Goal: Task Accomplishment & Management: Manage account settings

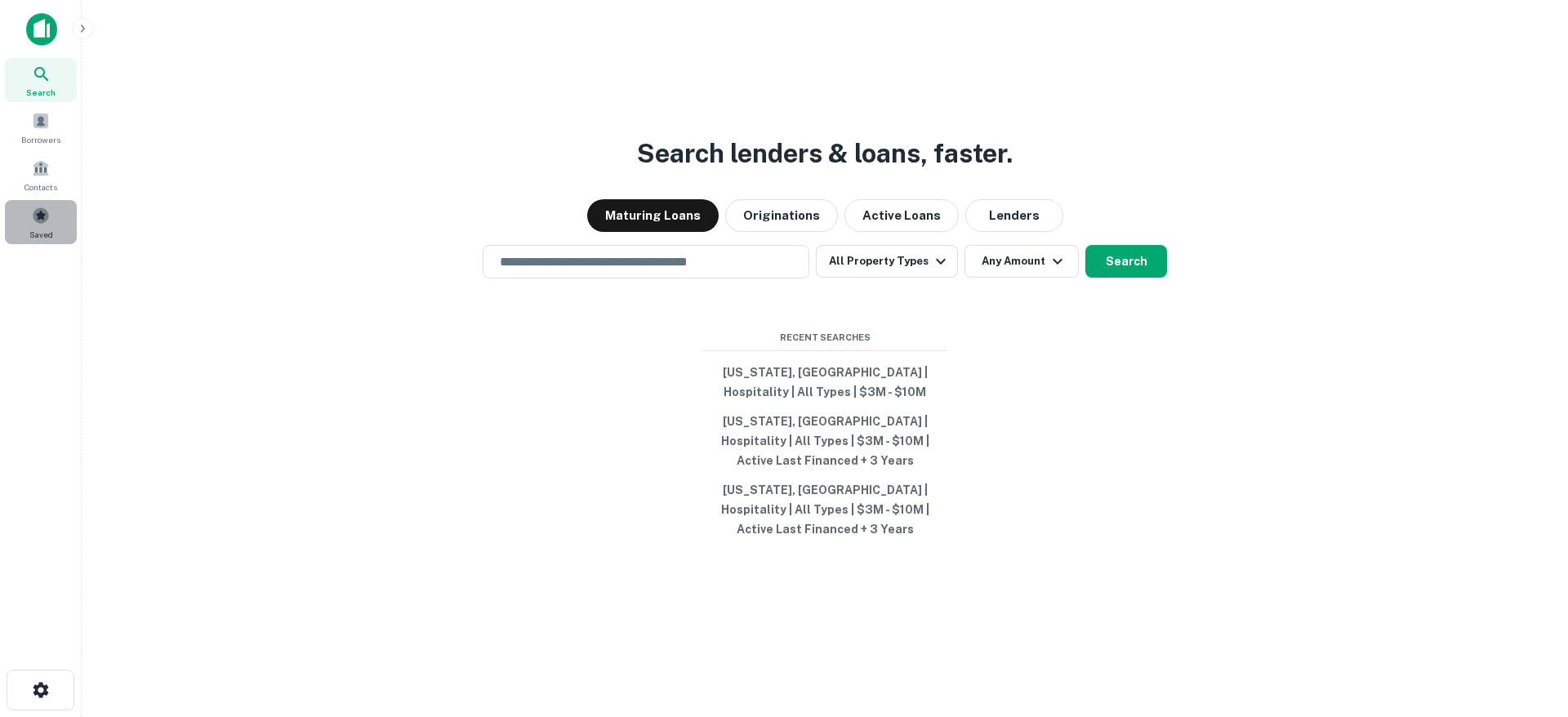
click at [52, 222] on div "Saved" at bounding box center [41, 222] width 72 height 44
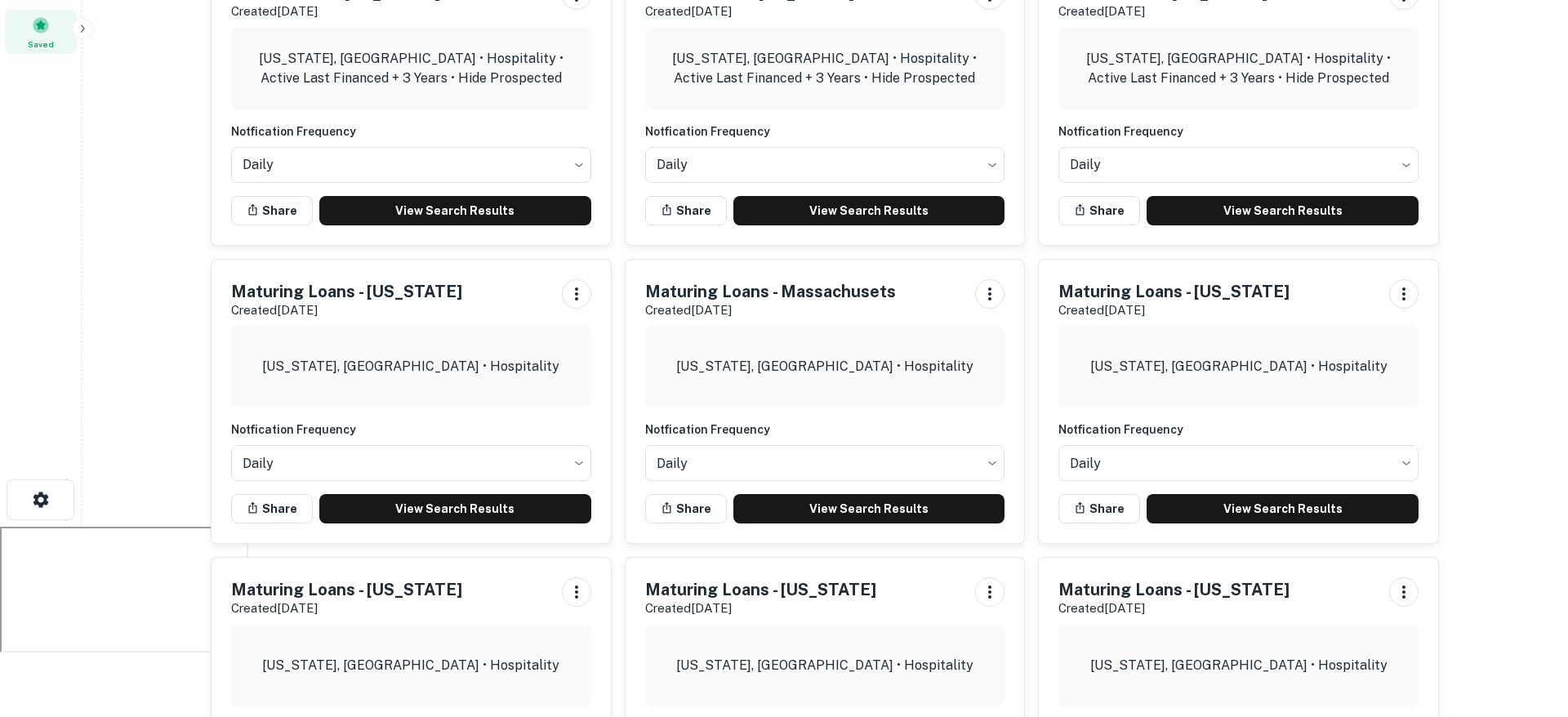
scroll to position [641, 0]
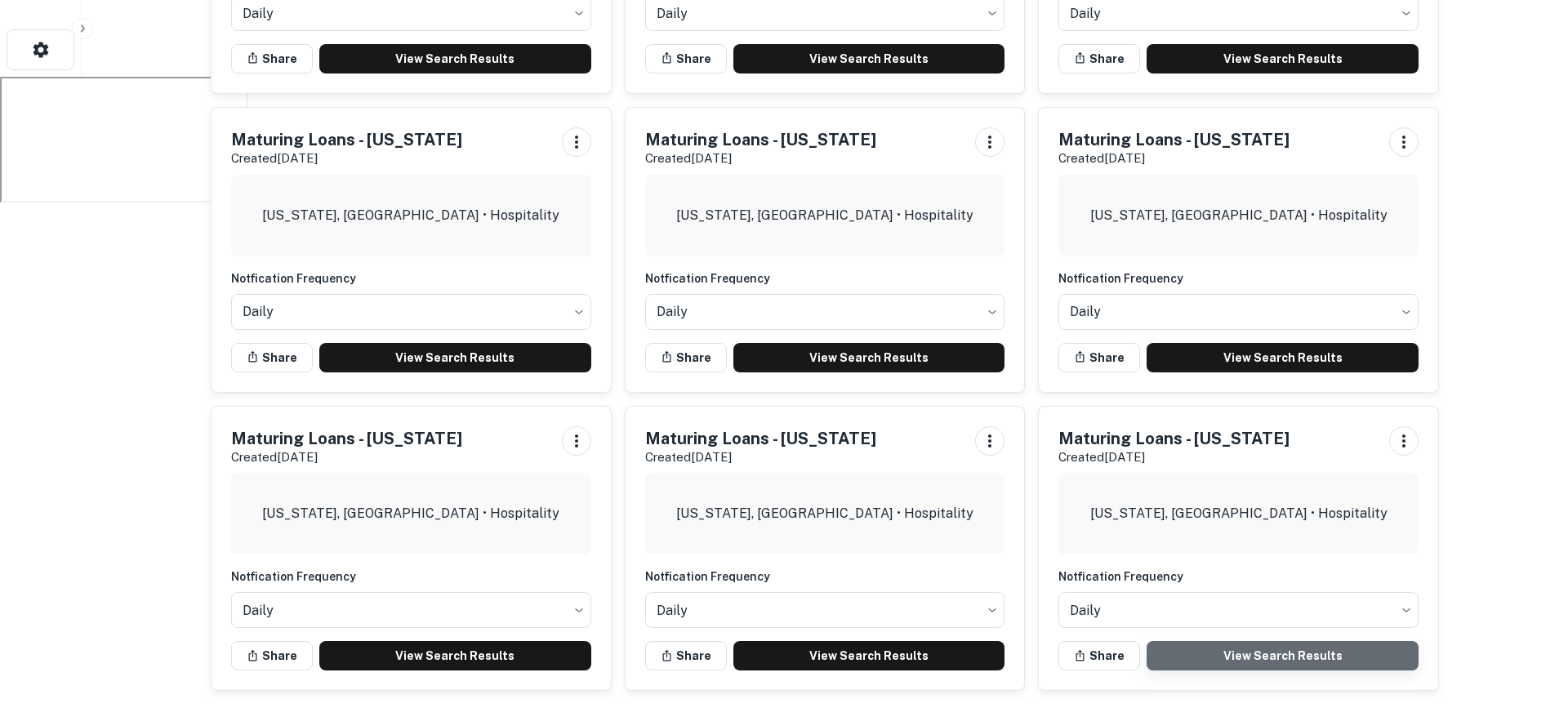
click at [1280, 656] on link "View Search Results" at bounding box center [1282, 656] width 272 height 30
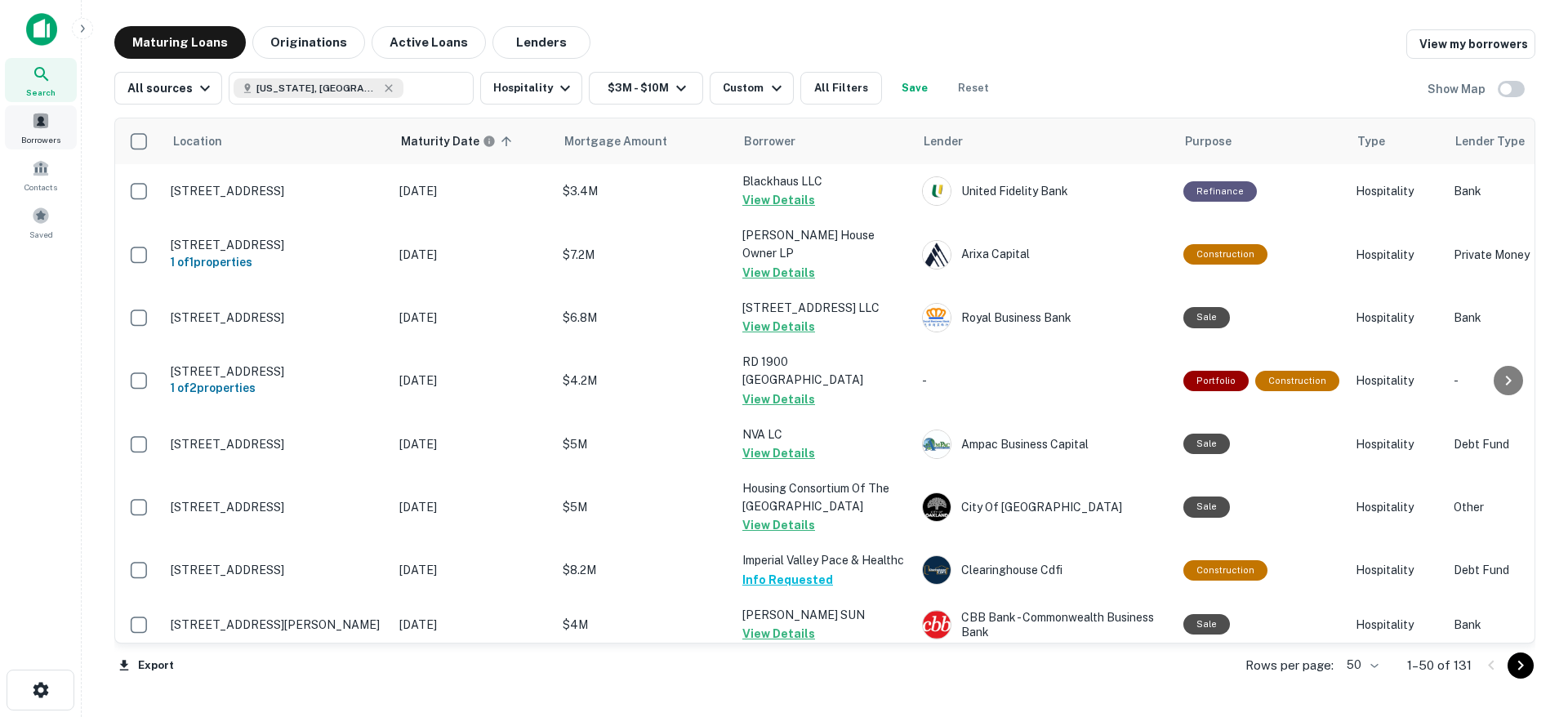
click at [46, 122] on span at bounding box center [41, 120] width 18 height 18
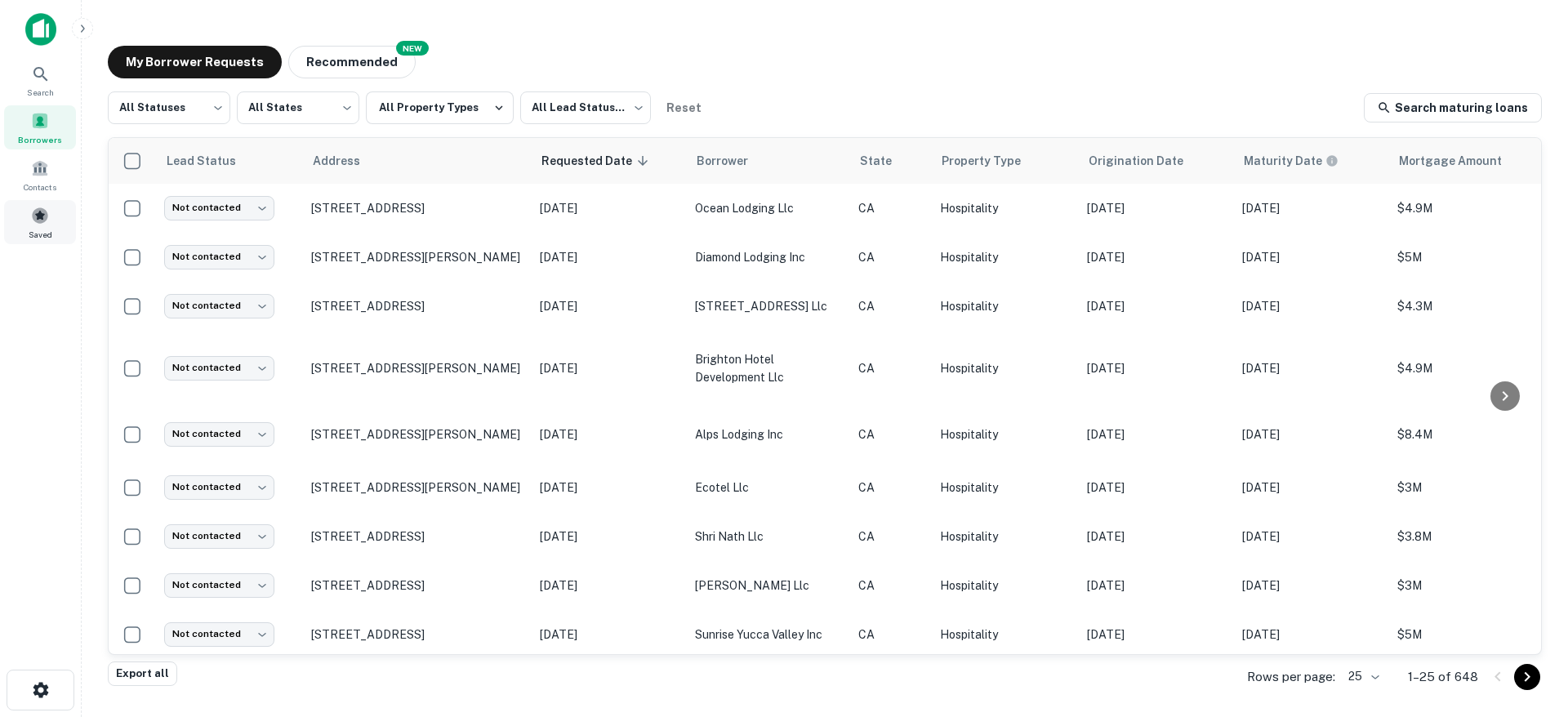
click at [42, 219] on span at bounding box center [40, 216] width 18 height 18
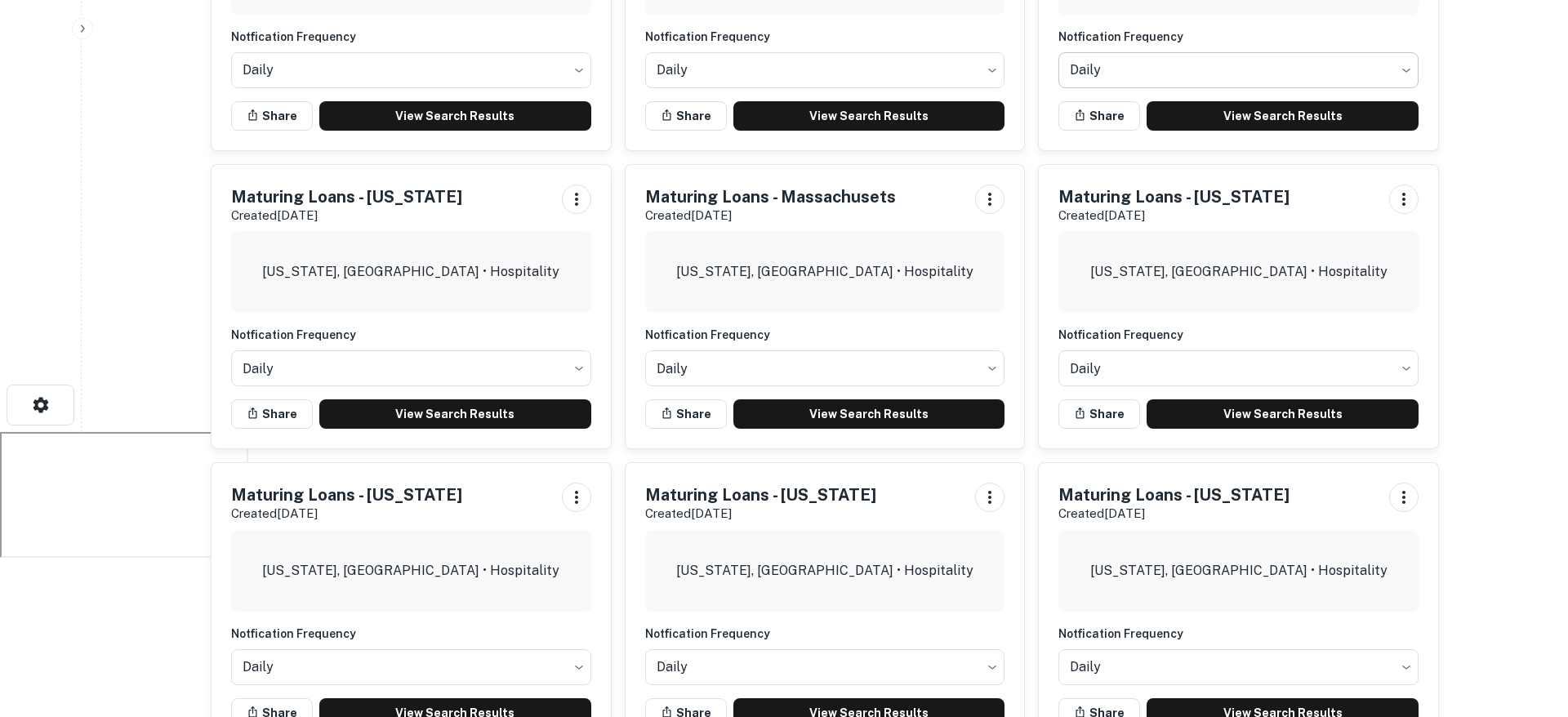
scroll to position [641, 0]
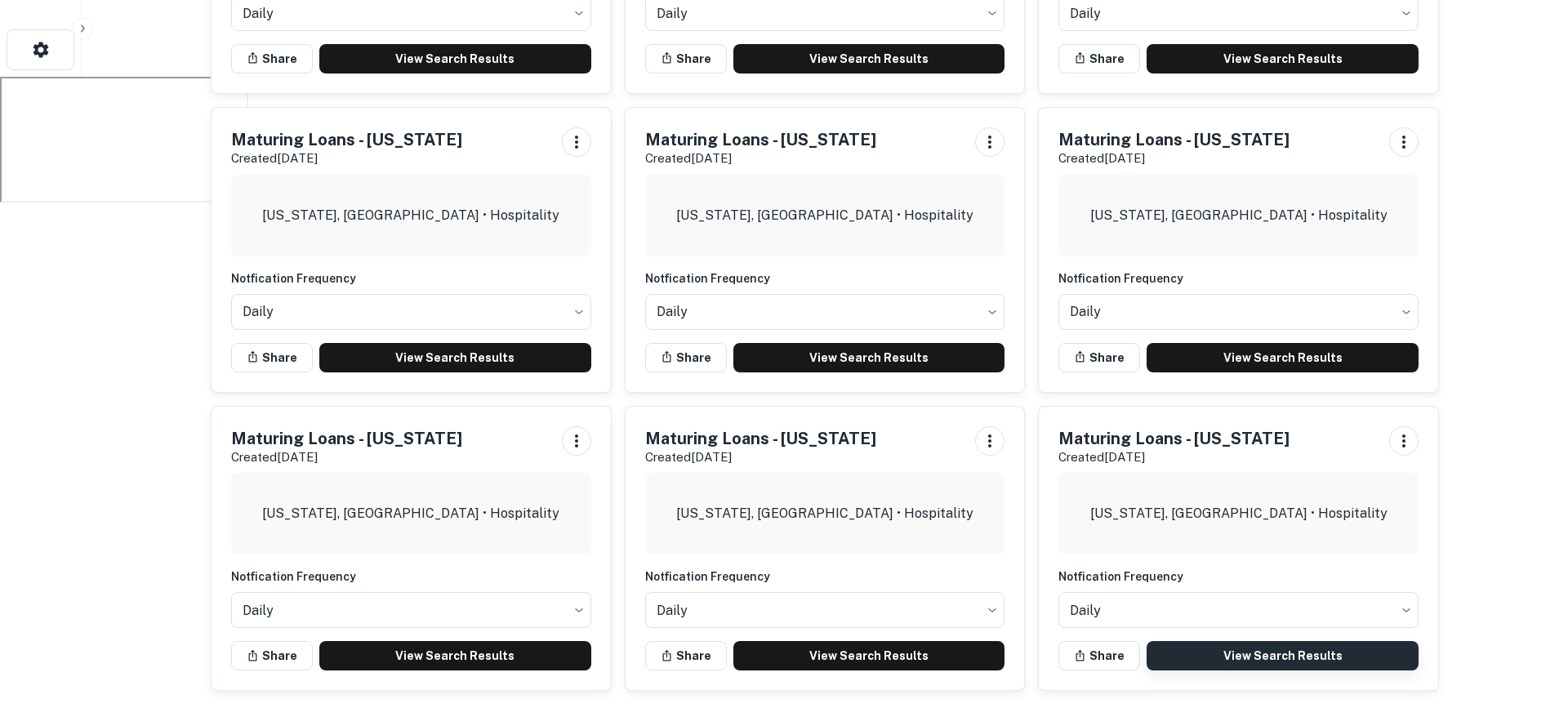
click at [1274, 658] on link "View Search Results" at bounding box center [1282, 656] width 272 height 30
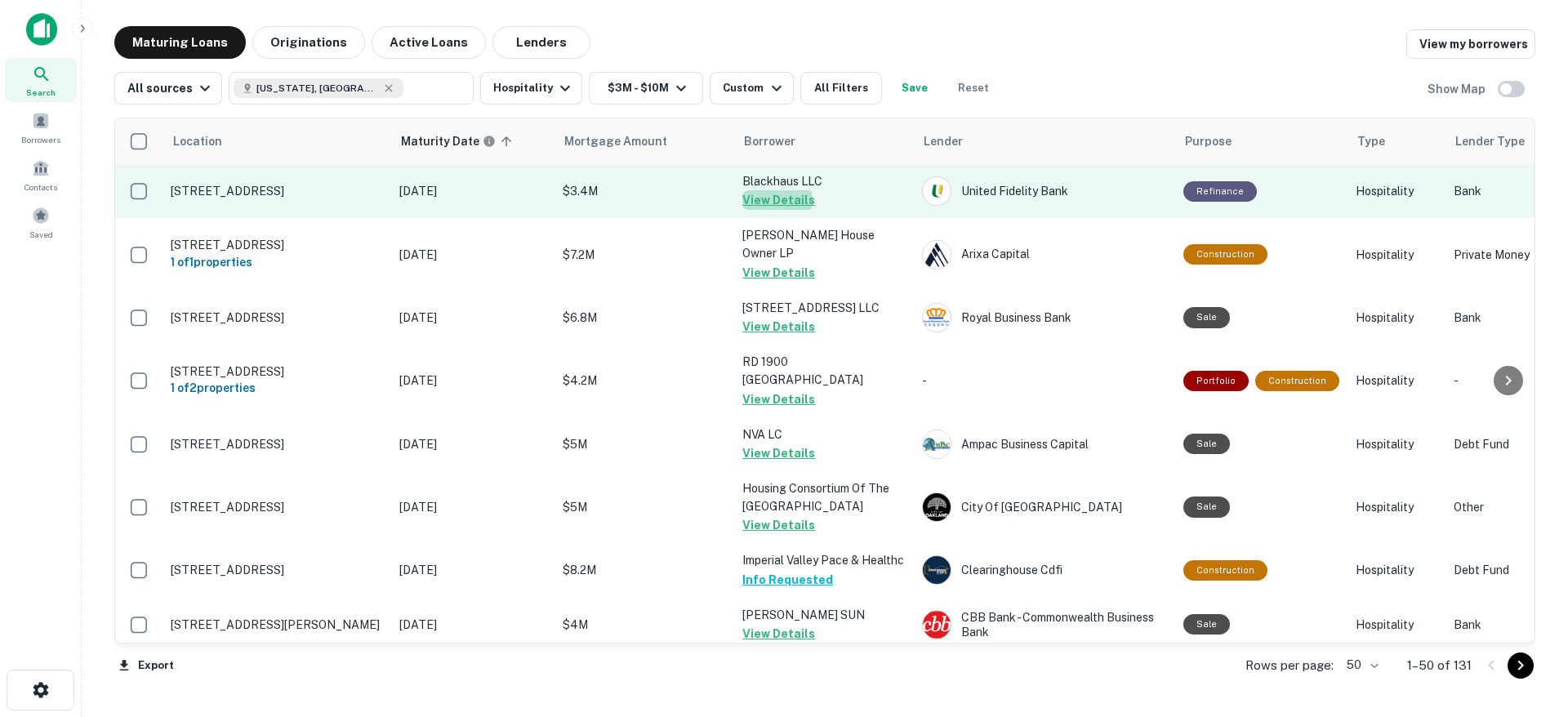
click at [773, 199] on button "View Details" at bounding box center [779, 199] width 73 height 20
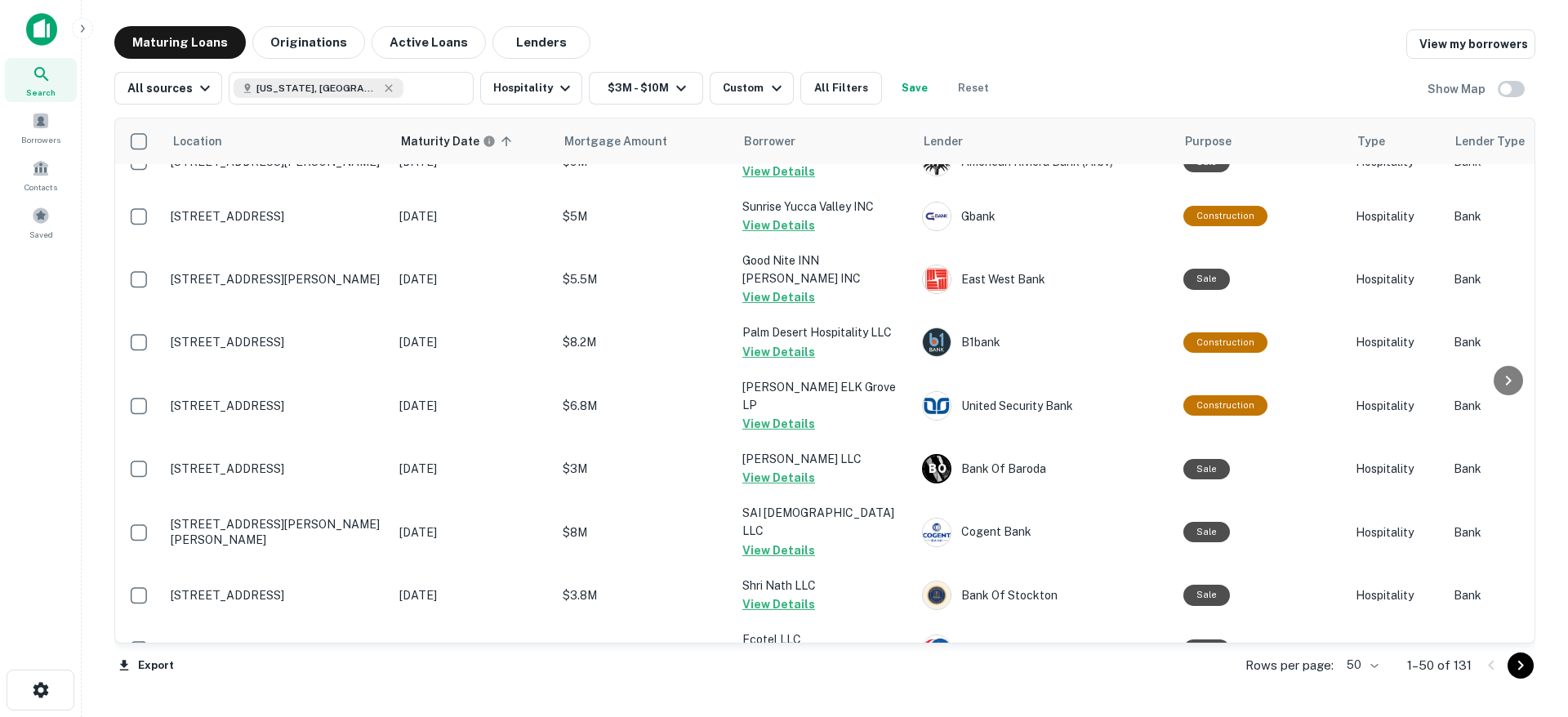
scroll to position [2407, 0]
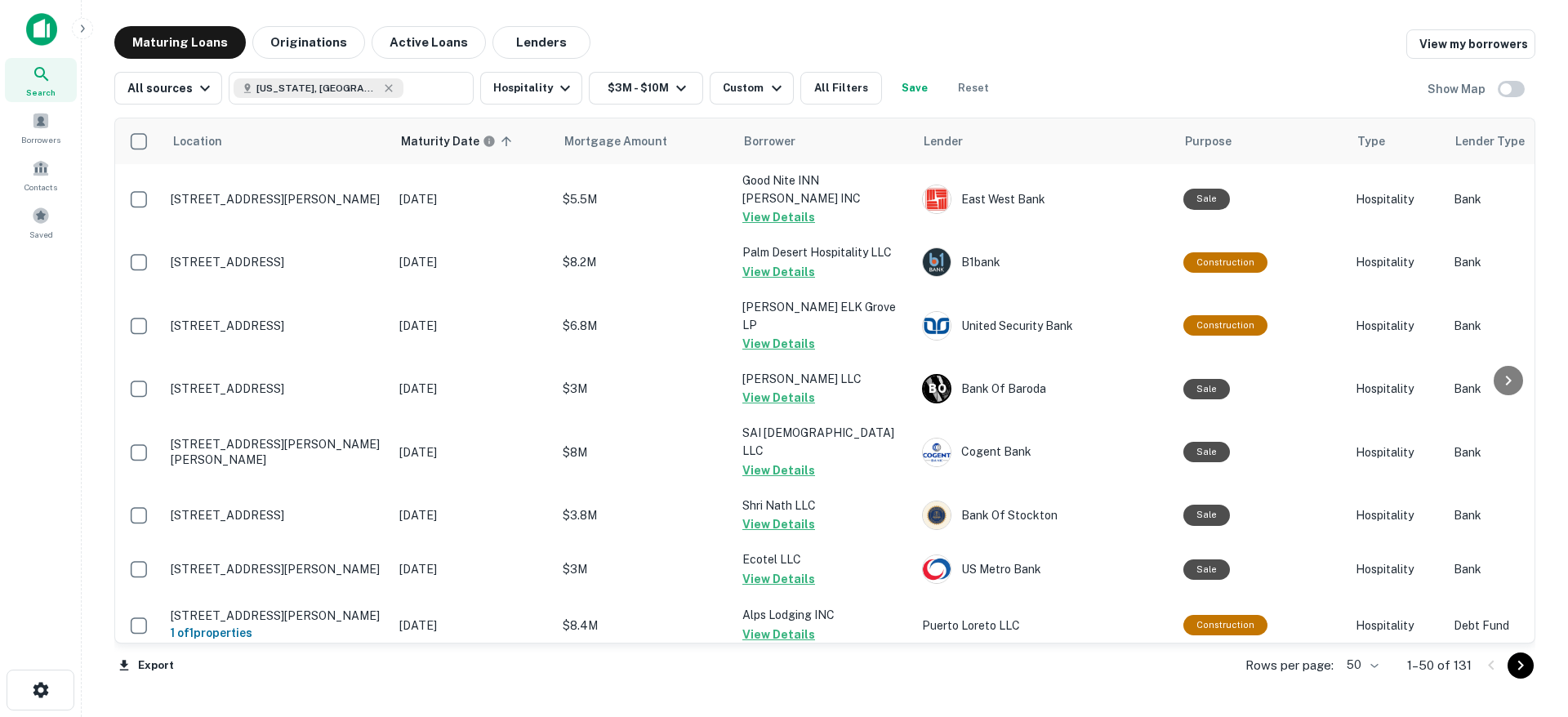
click at [1527, 667] on icon "Go to next page" at bounding box center [1520, 665] width 20 height 20
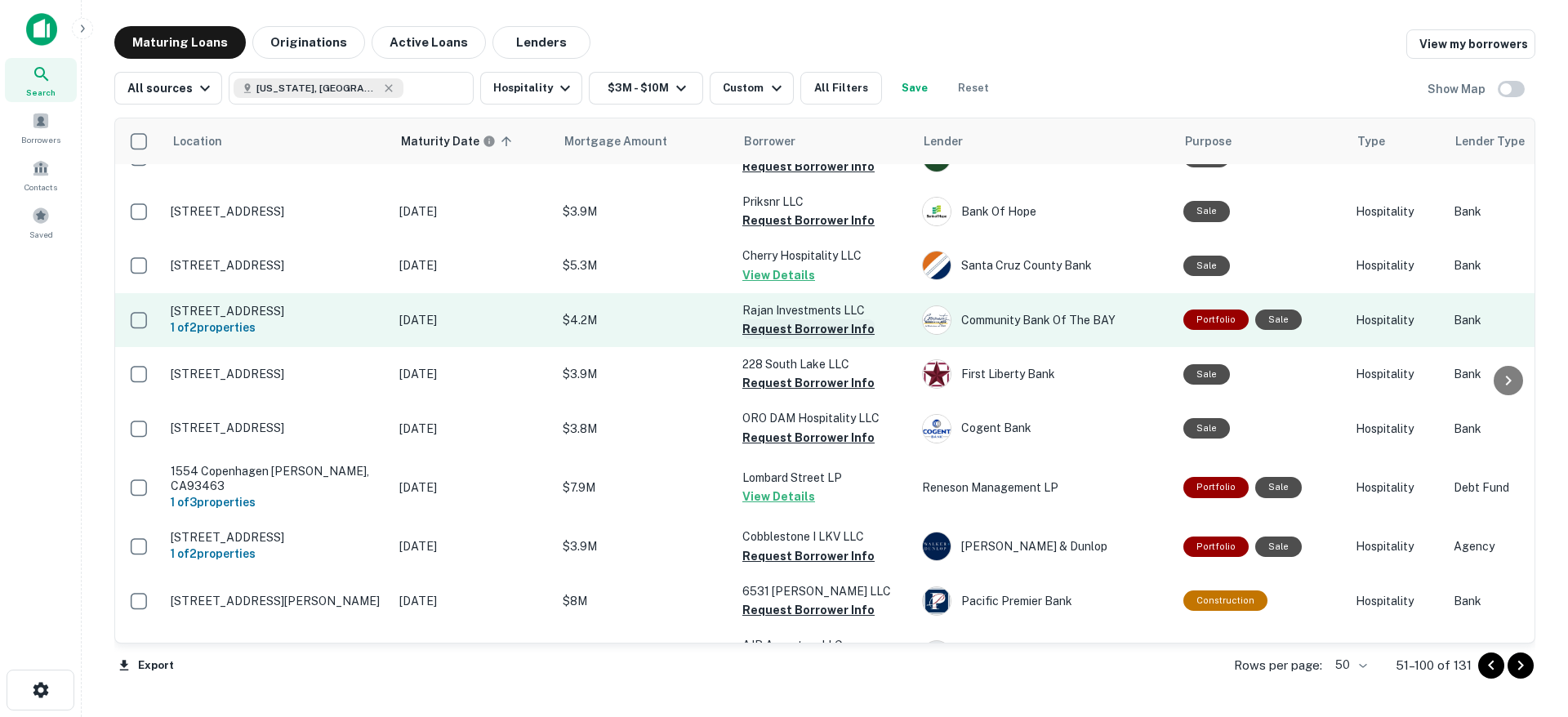
scroll to position [1843, 0]
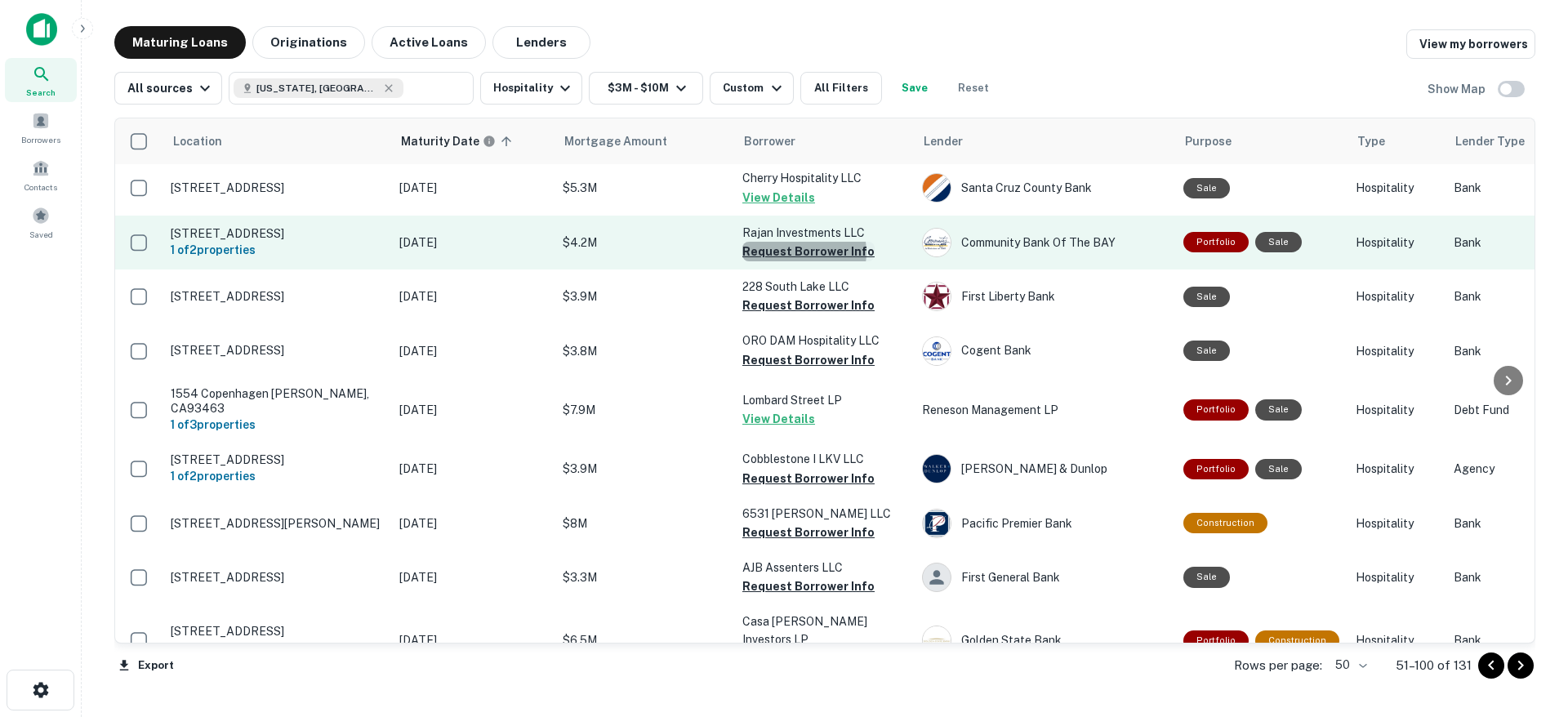
click at [797, 242] on button "Request Borrower Info" at bounding box center [809, 251] width 132 height 20
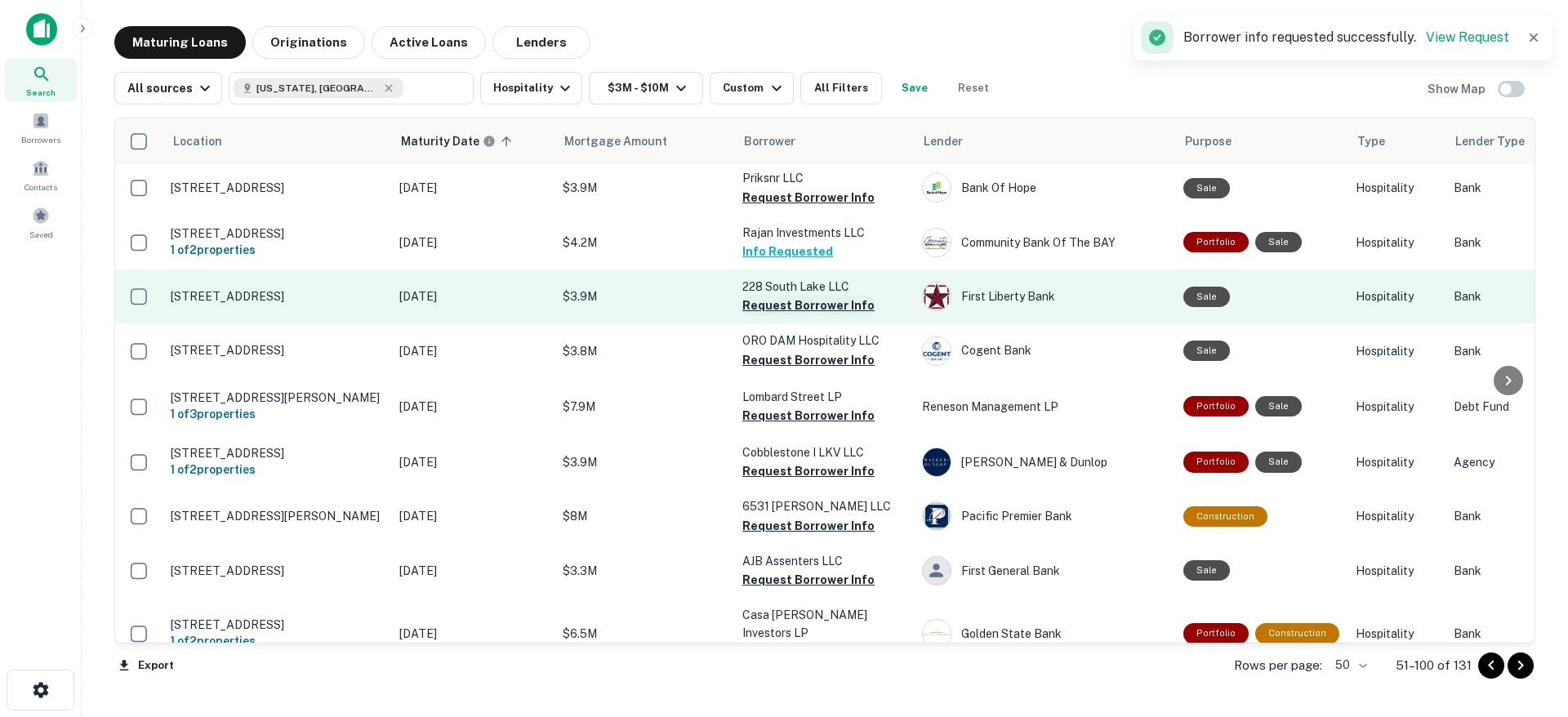
click at [798, 295] on button "Request Borrower Info" at bounding box center [809, 305] width 132 height 20
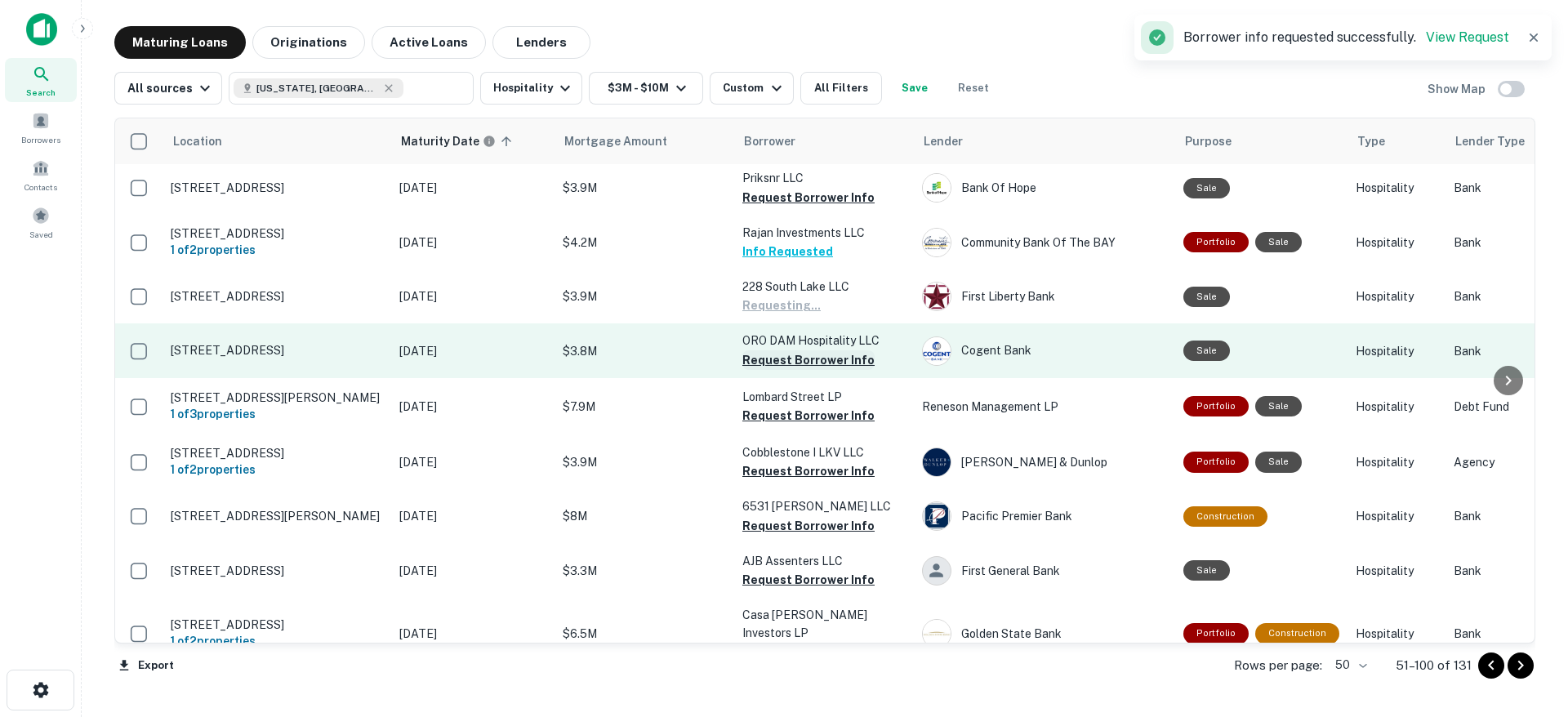
click at [795, 350] on button "Request Borrower Info" at bounding box center [809, 360] width 132 height 20
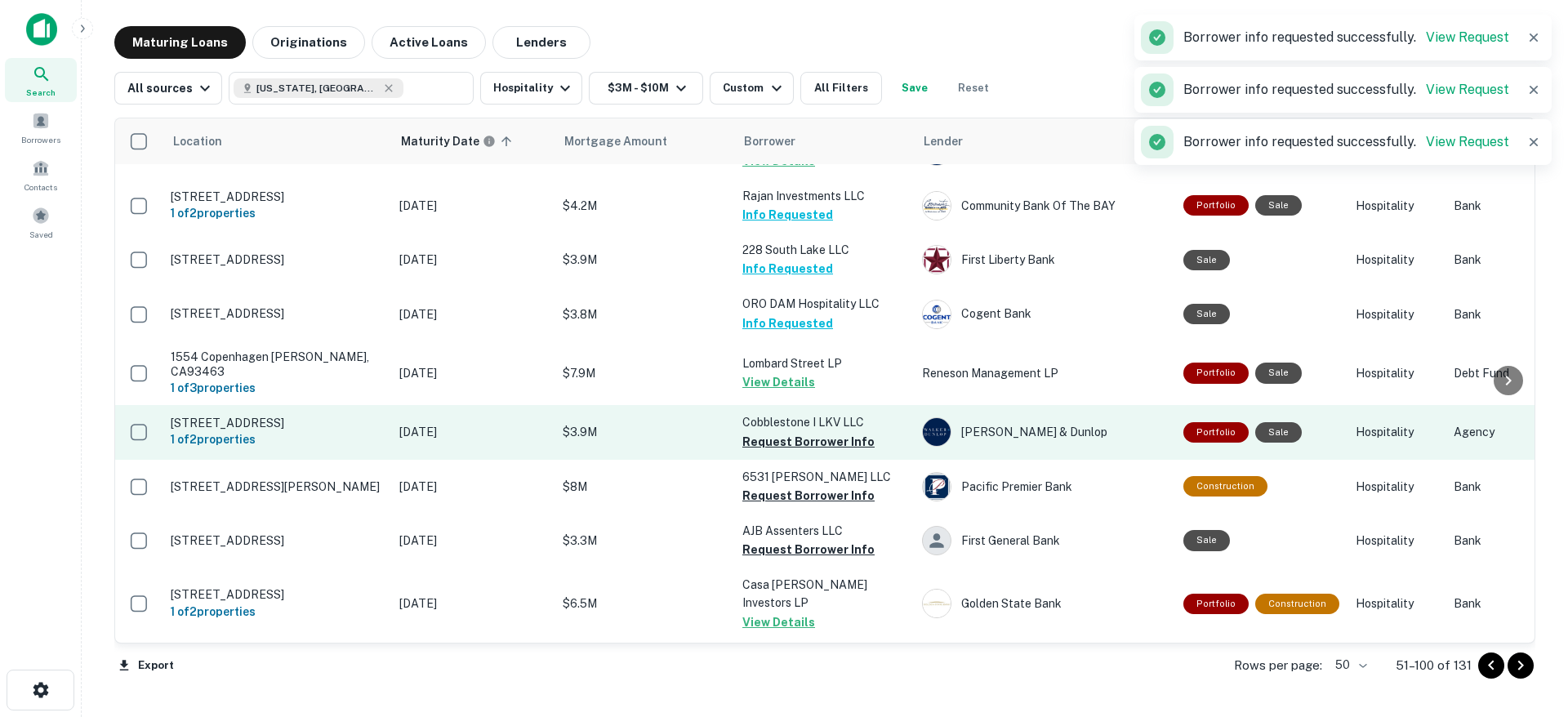
scroll to position [1980, 0]
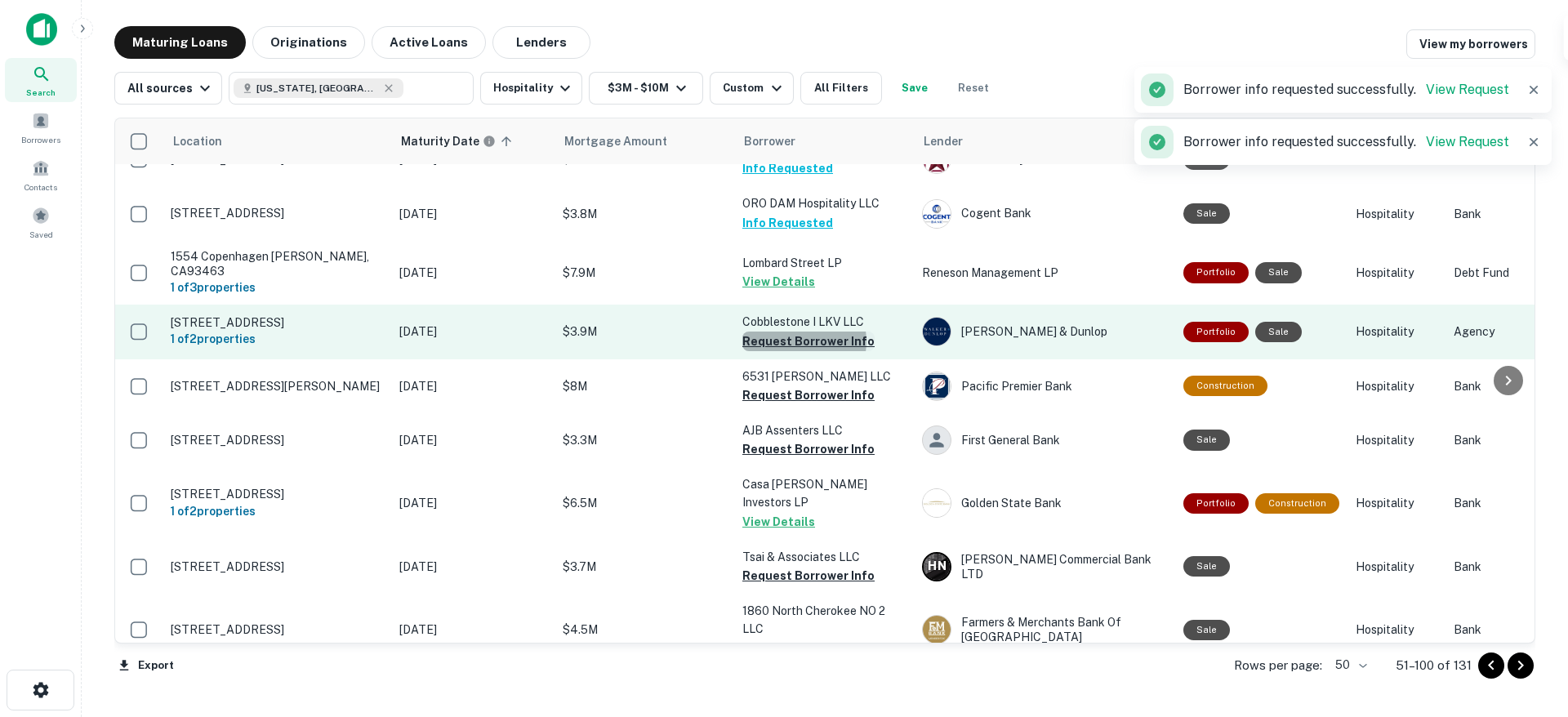
click at [797, 332] on button "Request Borrower Info" at bounding box center [809, 341] width 132 height 20
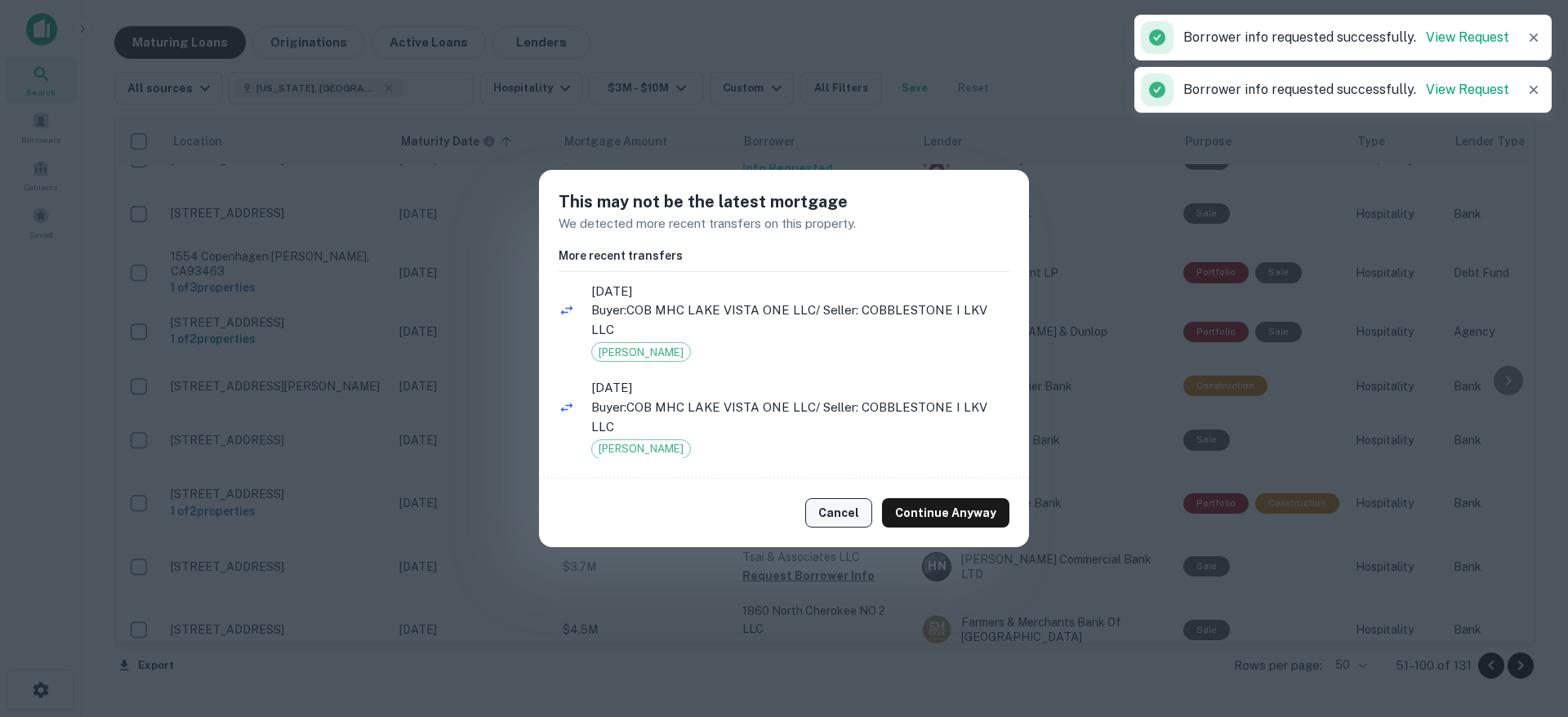
click at [853, 510] on button "Cancel" at bounding box center [838, 513] width 67 height 30
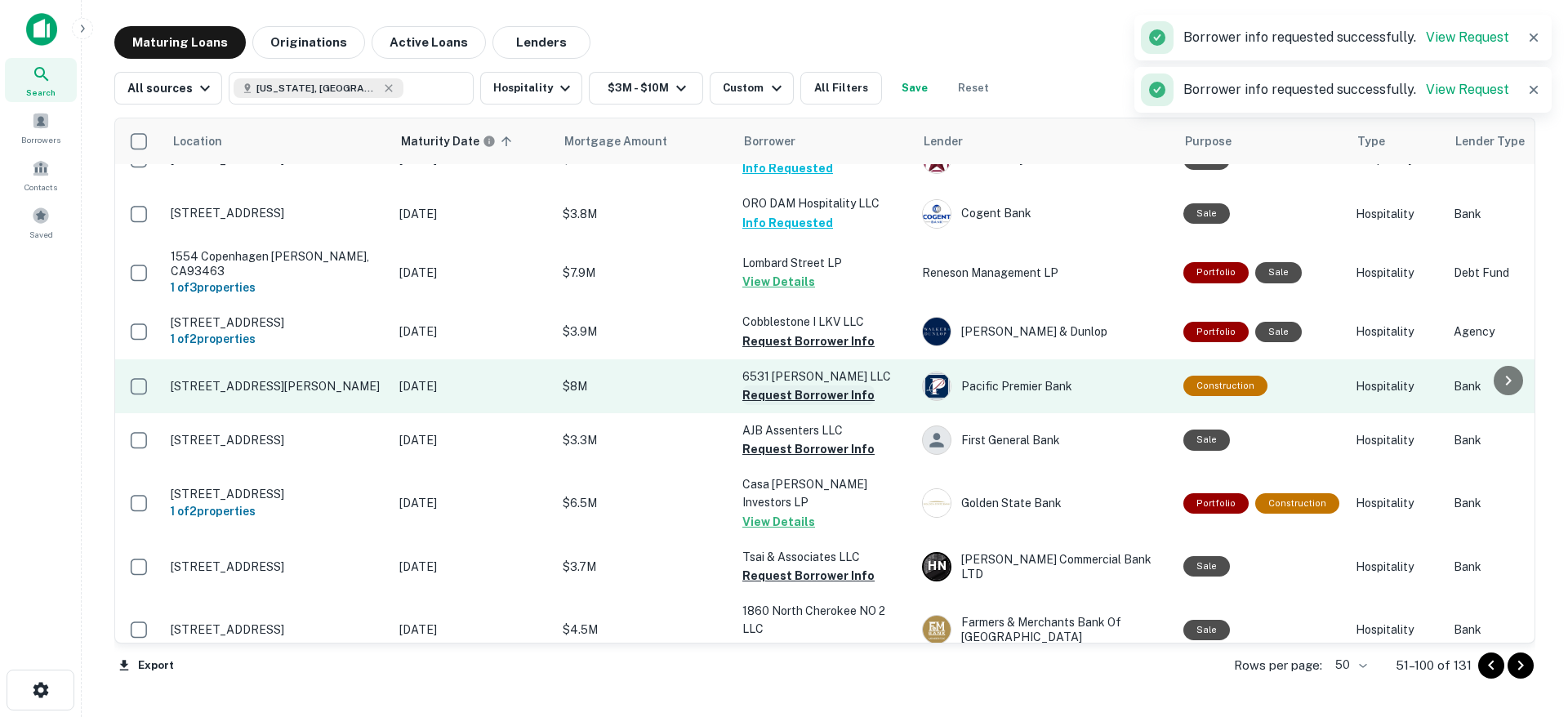
click at [778, 385] on button "Request Borrower Info" at bounding box center [809, 395] width 132 height 20
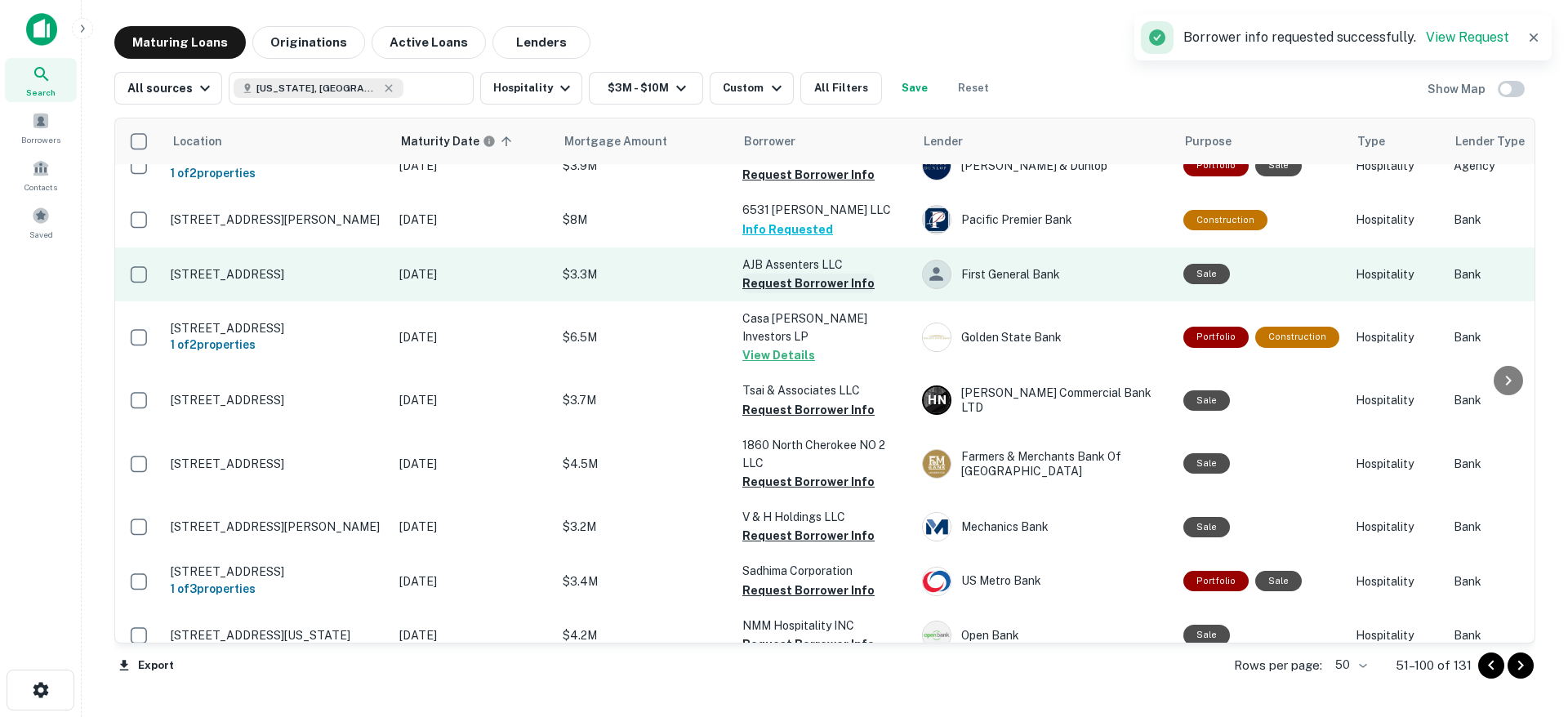
scroll to position [2141, 0]
click at [768, 272] on button "Request Borrower Info" at bounding box center [809, 282] width 132 height 20
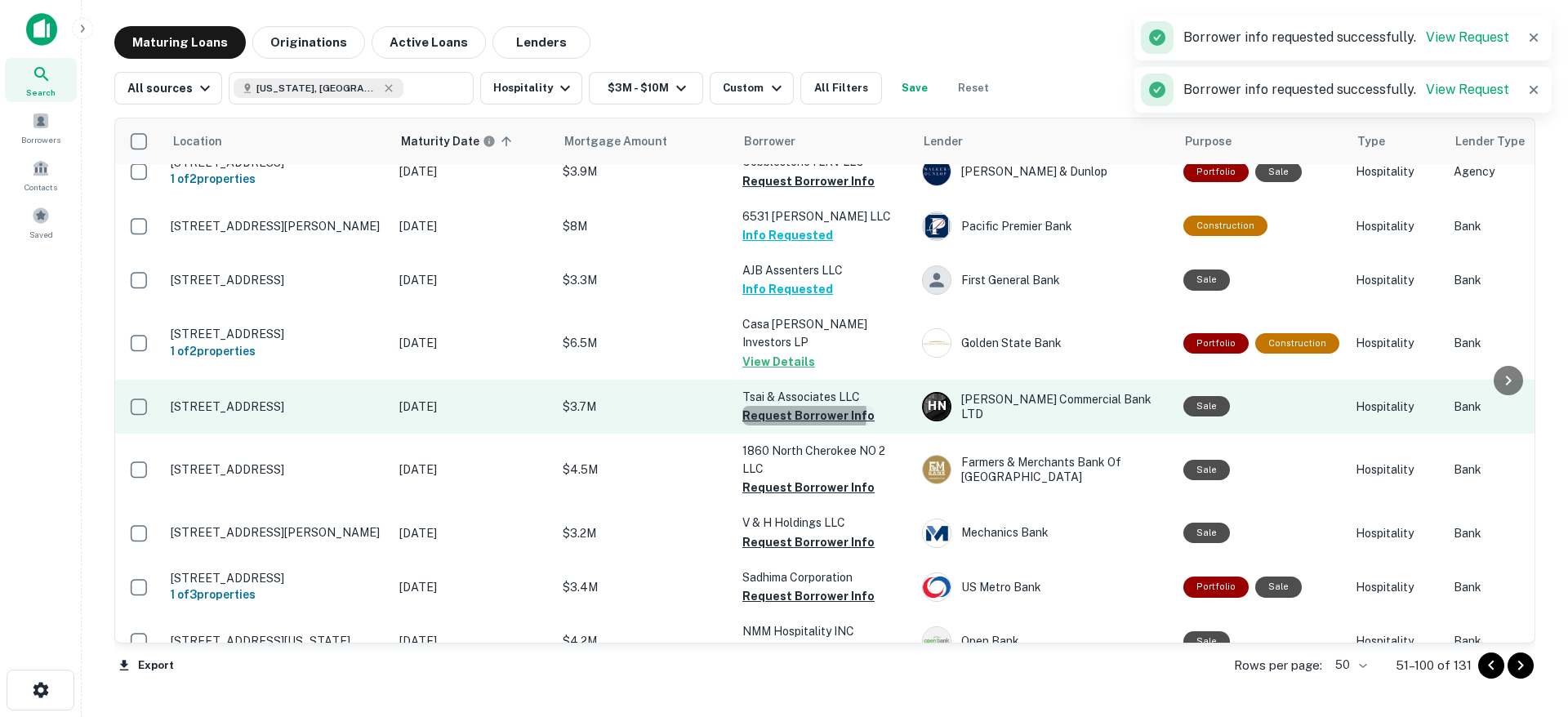
click at [770, 406] on button "Request Borrower Info" at bounding box center [809, 415] width 132 height 20
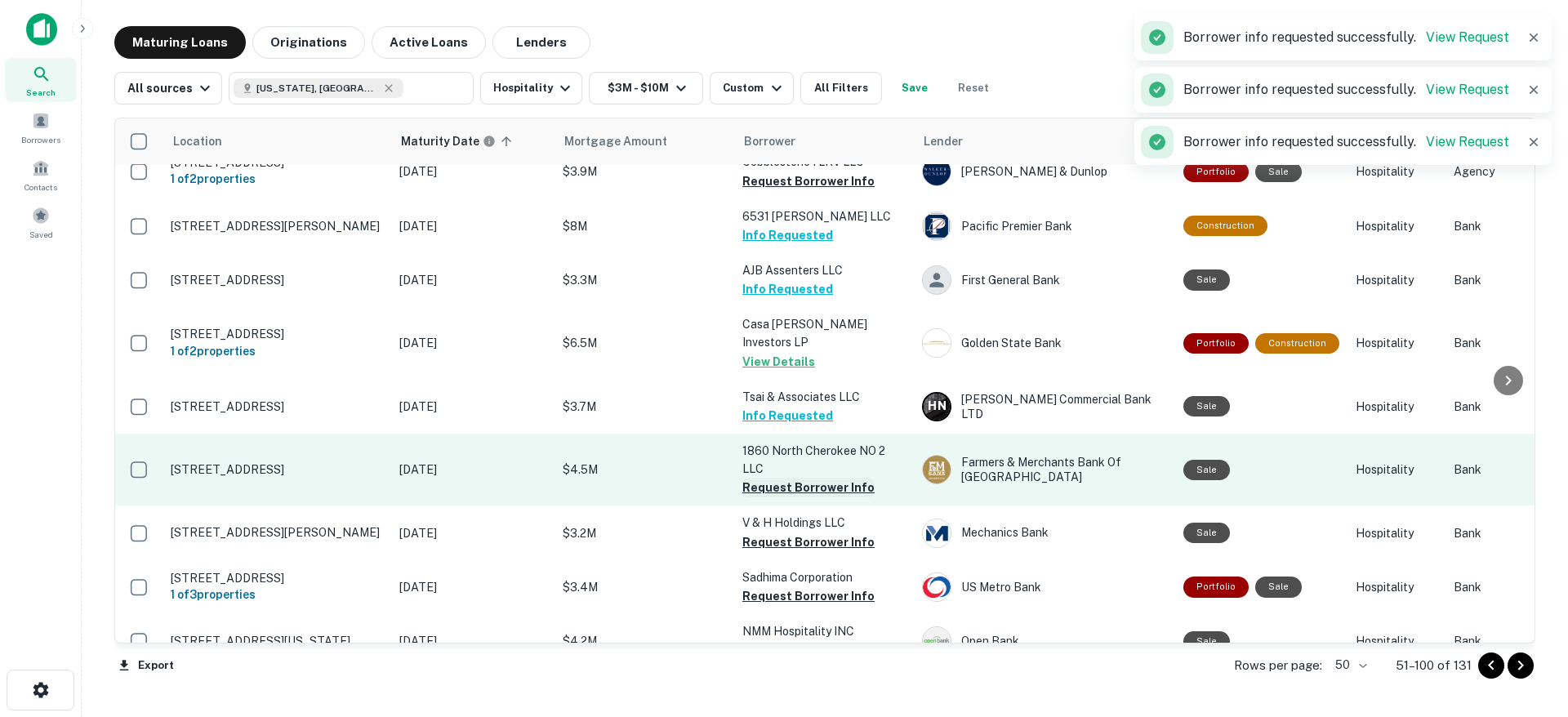
click at [788, 478] on button "Request Borrower Info" at bounding box center [809, 487] width 132 height 20
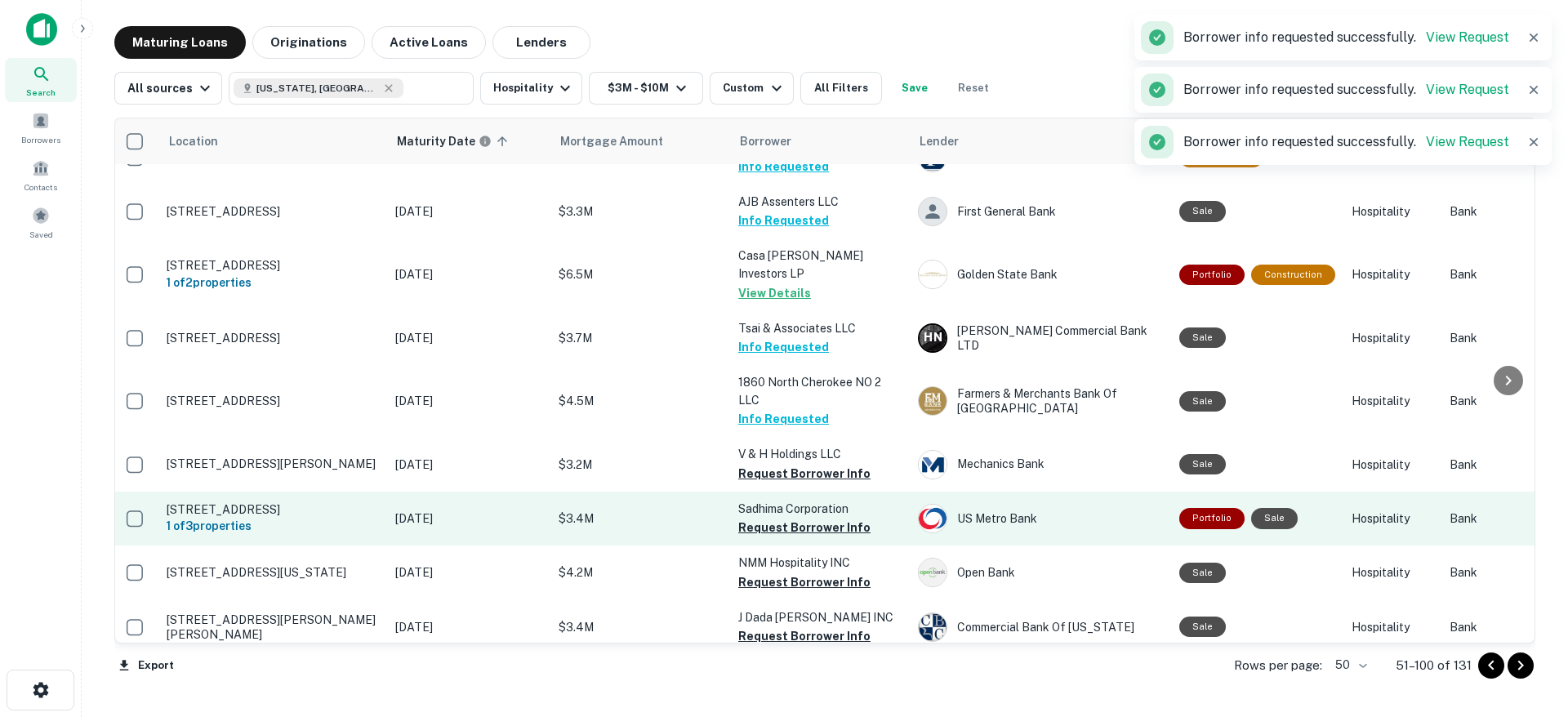
scroll to position [2344, 4]
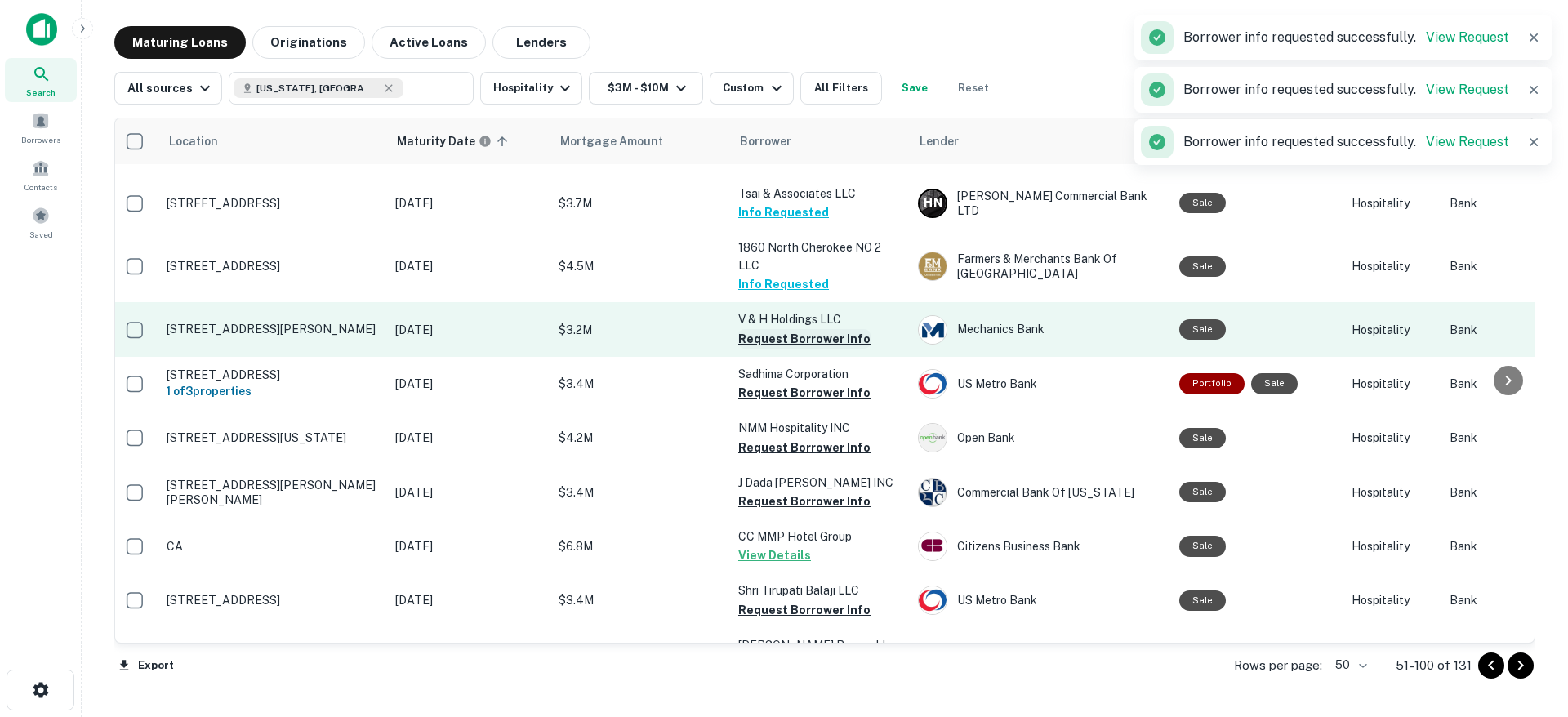
click at [774, 329] on button "Request Borrower Info" at bounding box center [804, 339] width 132 height 20
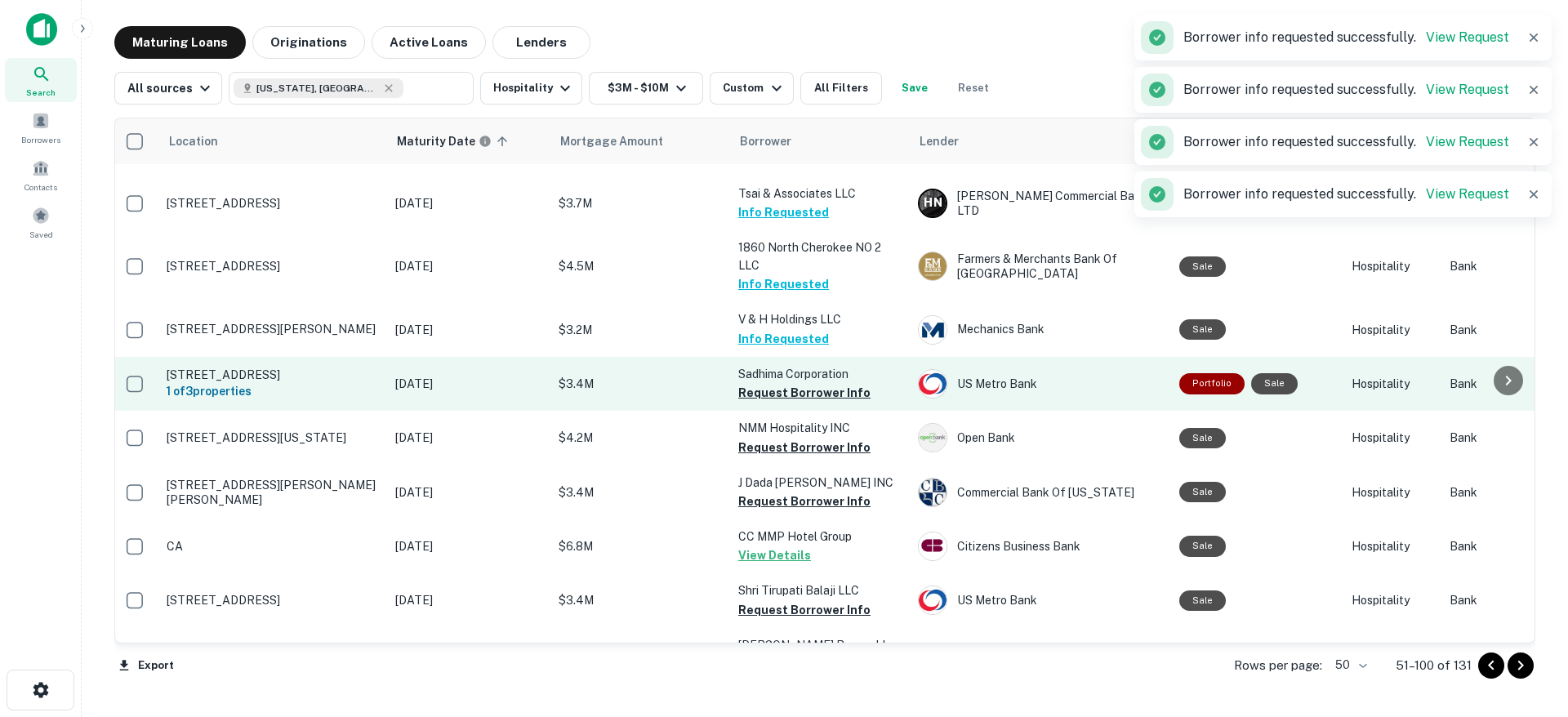
click at [771, 383] on button "Request Borrower Info" at bounding box center [804, 392] width 132 height 20
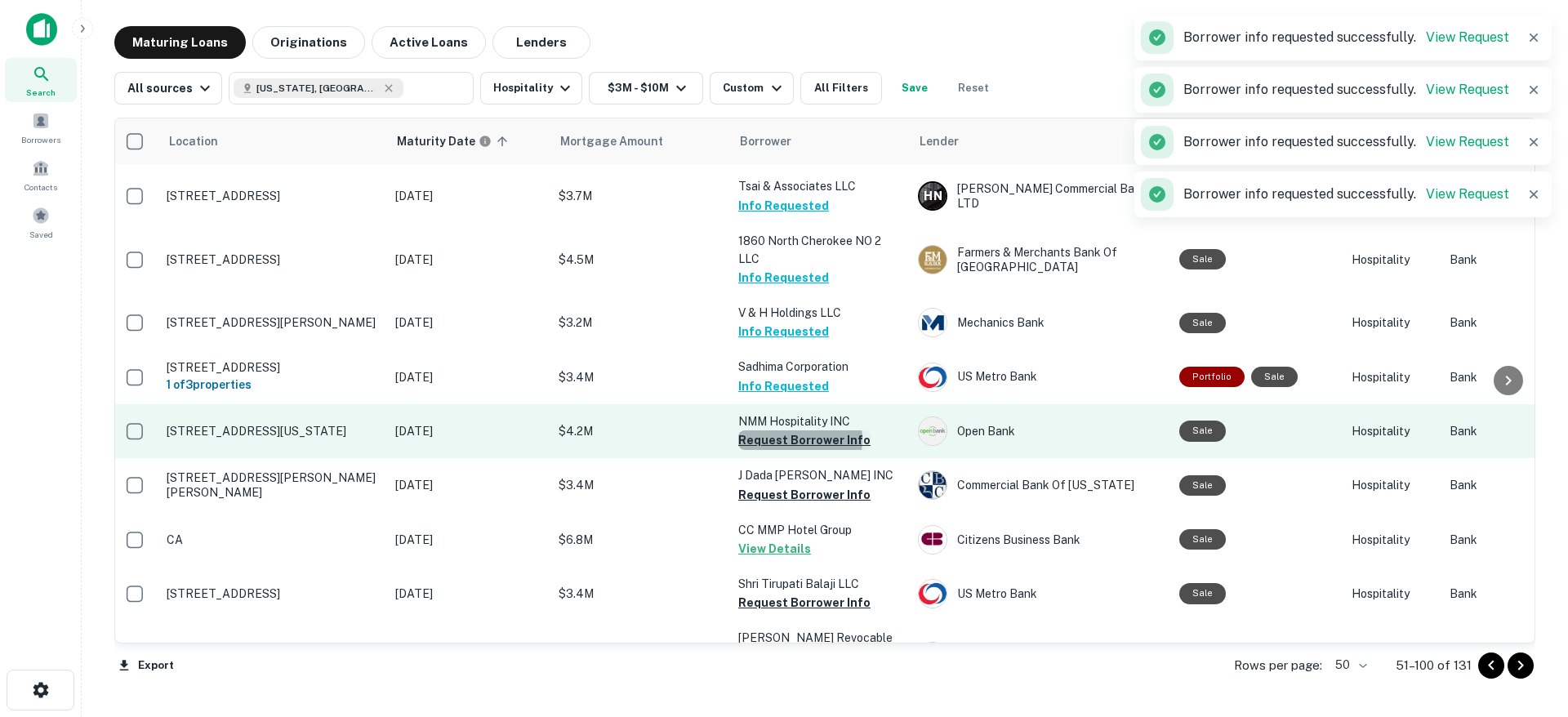
click at [791, 430] on button "Request Borrower Info" at bounding box center [804, 440] width 132 height 20
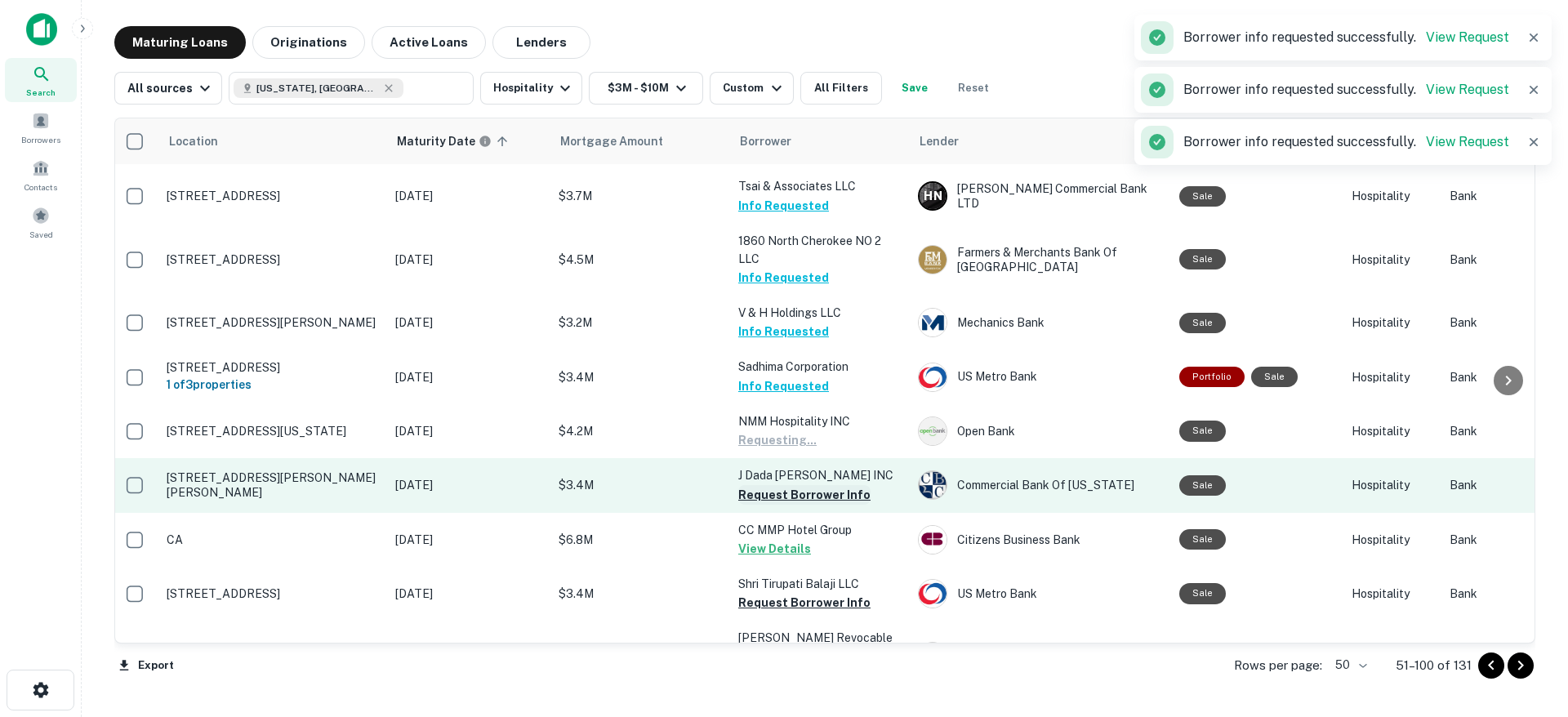
click at [795, 485] on button "Request Borrower Info" at bounding box center [804, 495] width 132 height 20
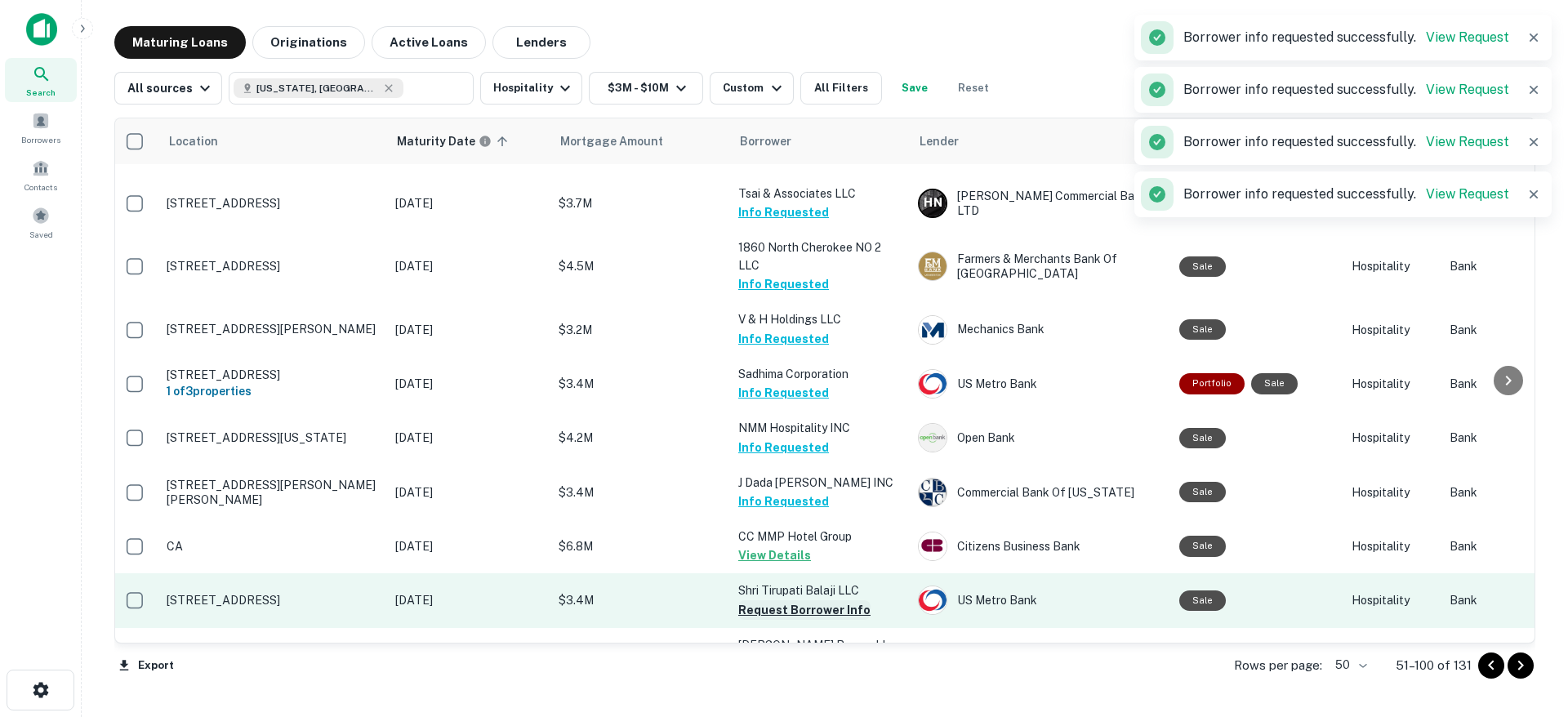
click at [759, 600] on button "Request Borrower Info" at bounding box center [804, 609] width 132 height 20
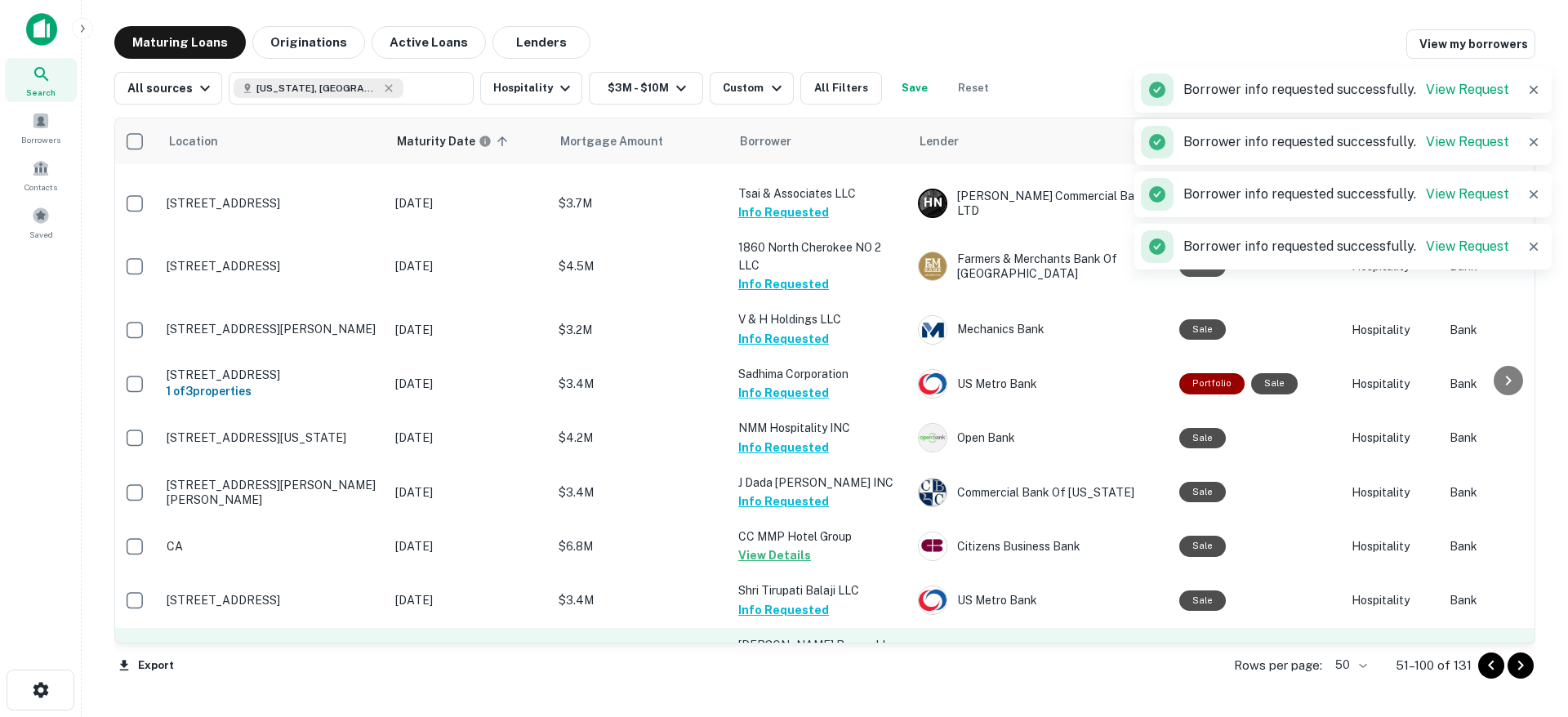
click at [770, 672] on button "Request Borrower Info" at bounding box center [804, 681] width 132 height 20
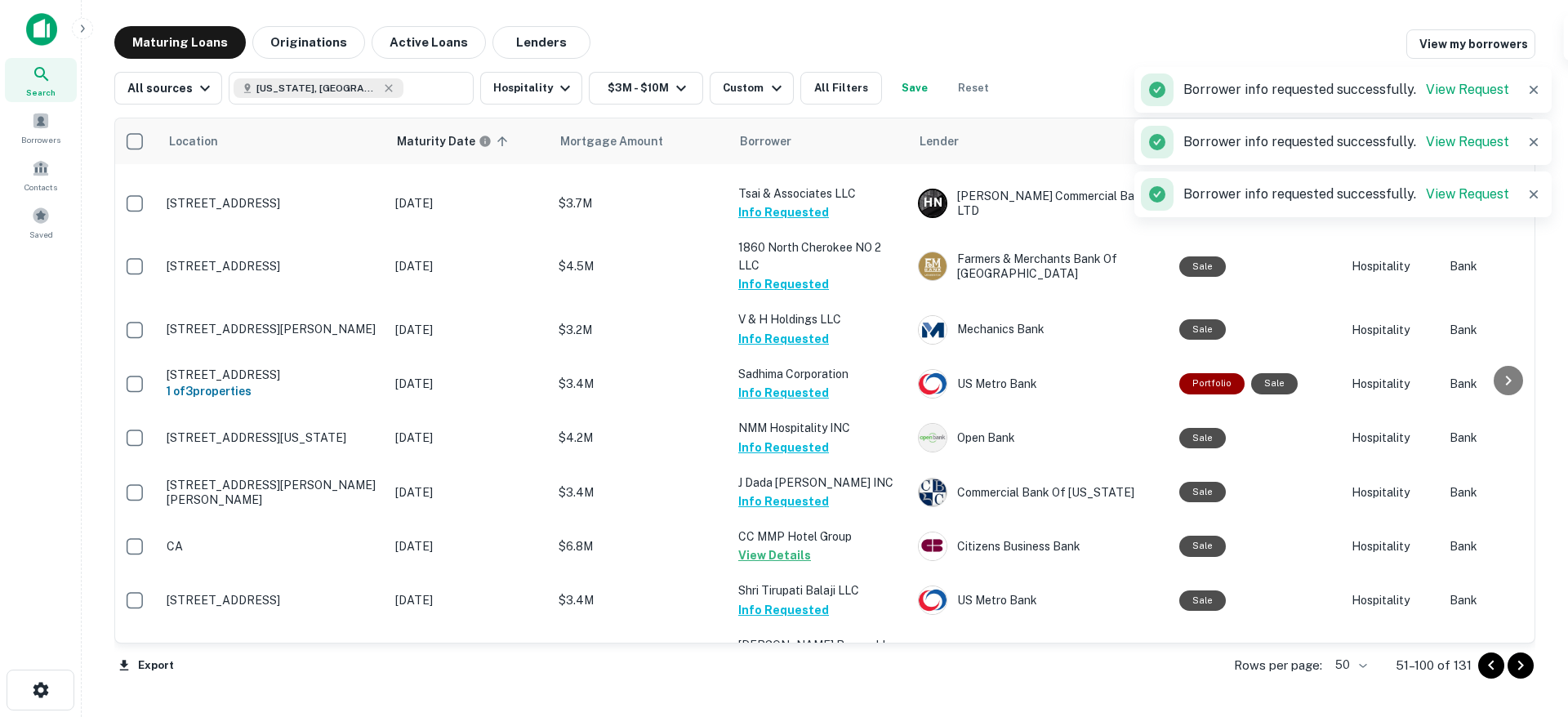
click at [1515, 664] on icon "Go to next page" at bounding box center [1520, 665] width 20 height 20
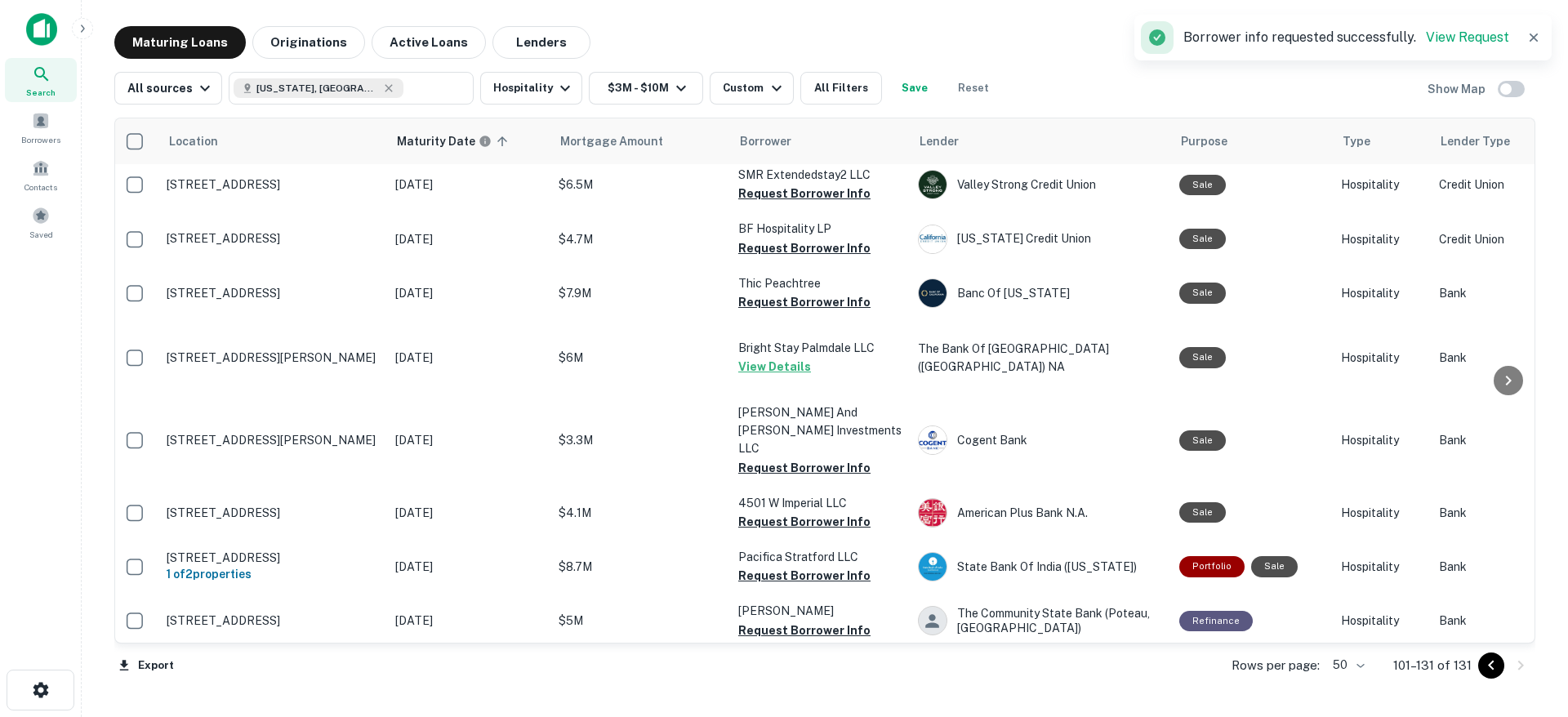
scroll to position [0, 4]
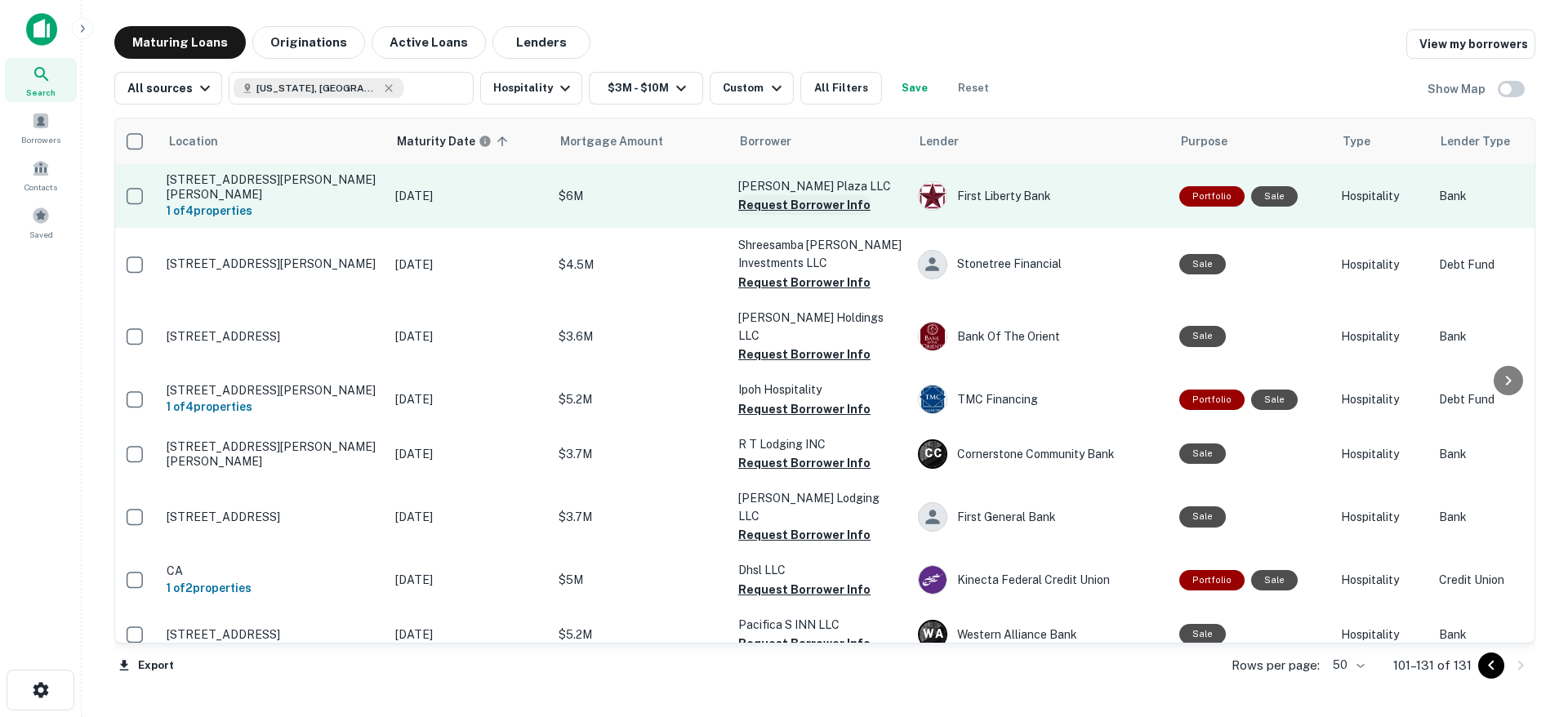
click at [787, 207] on button "Request Borrower Info" at bounding box center [804, 204] width 132 height 20
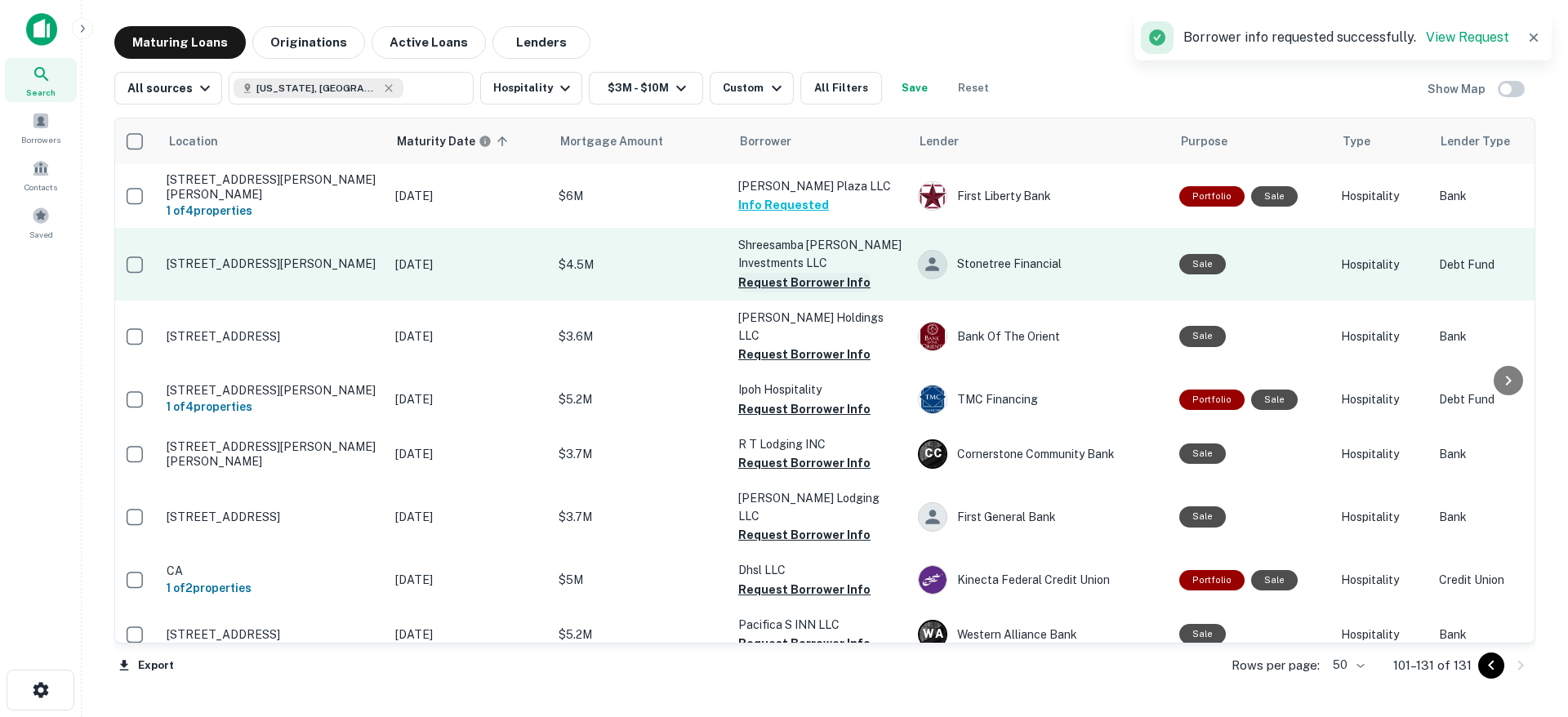
click at [780, 278] on button "Request Borrower Info" at bounding box center [804, 282] width 132 height 20
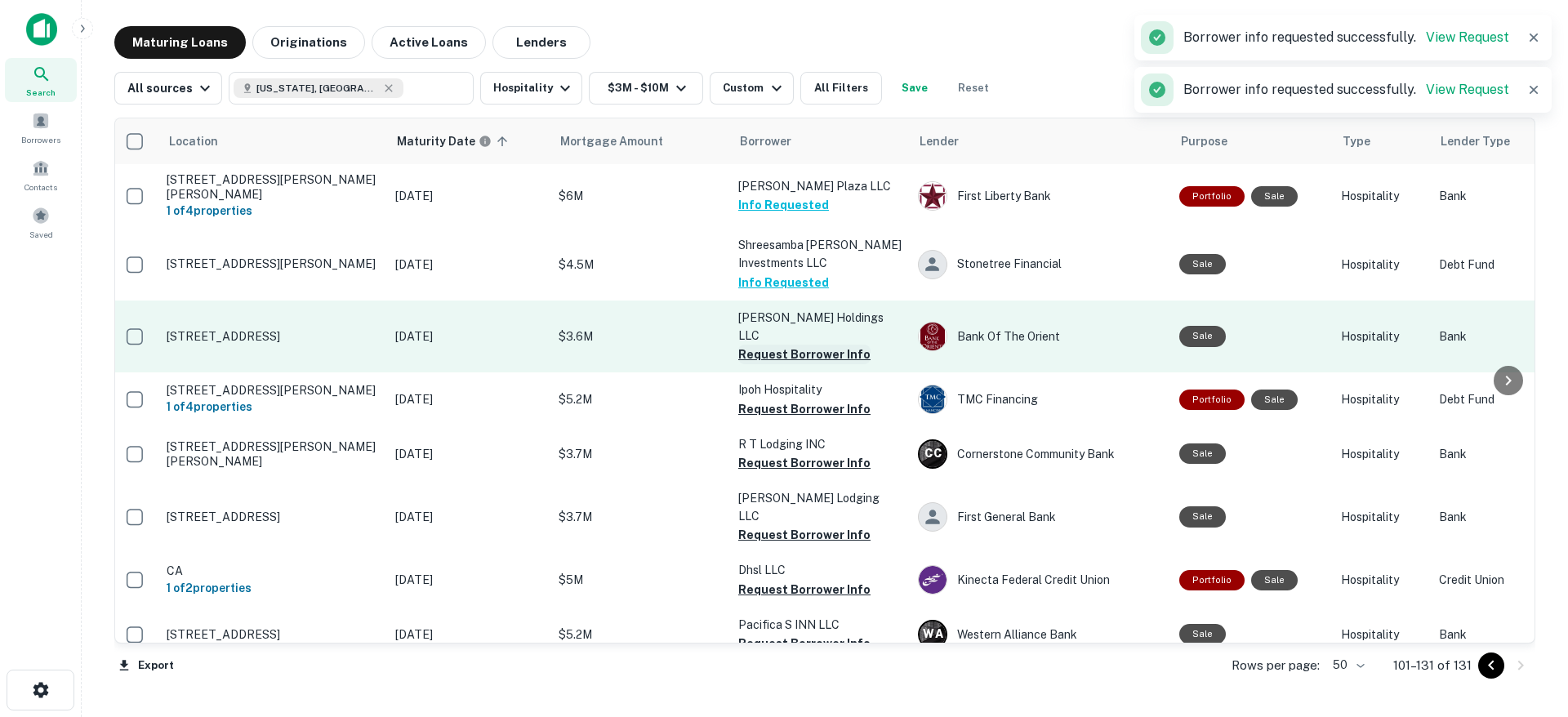
click at [779, 344] on button "Request Borrower Info" at bounding box center [804, 354] width 132 height 20
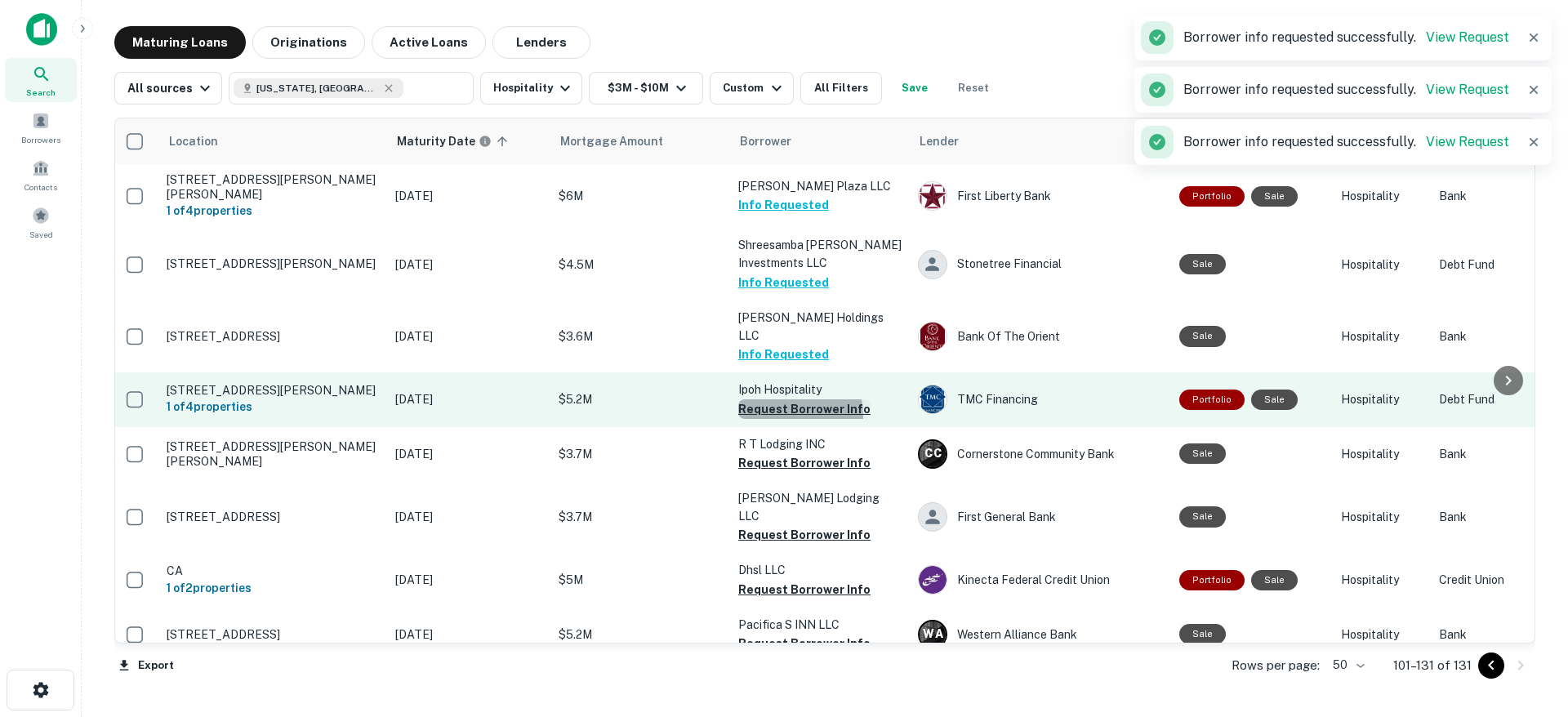
click at [781, 403] on button "Request Borrower Info" at bounding box center [804, 409] width 132 height 20
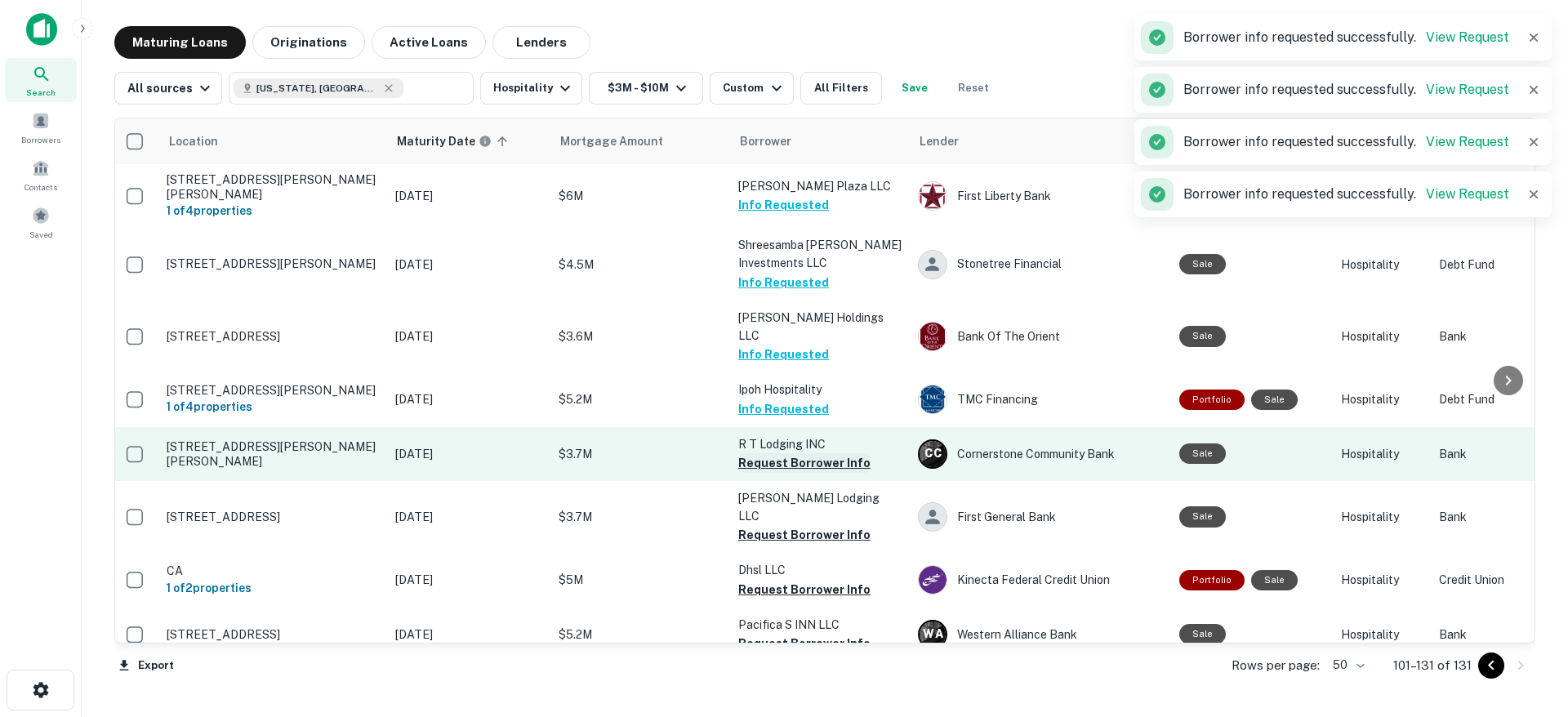
click at [781, 453] on button "Request Borrower Info" at bounding box center [804, 462] width 132 height 20
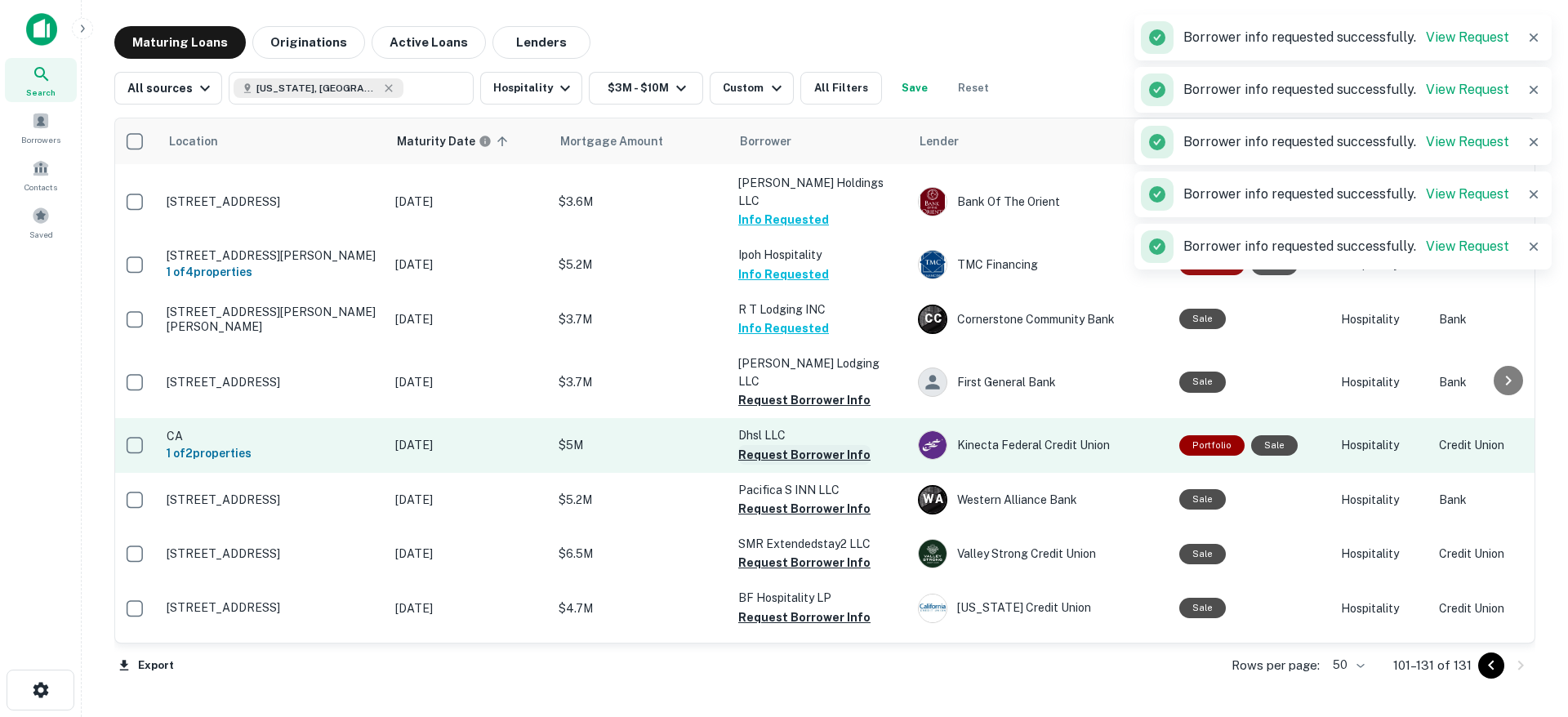
scroll to position [173, 4]
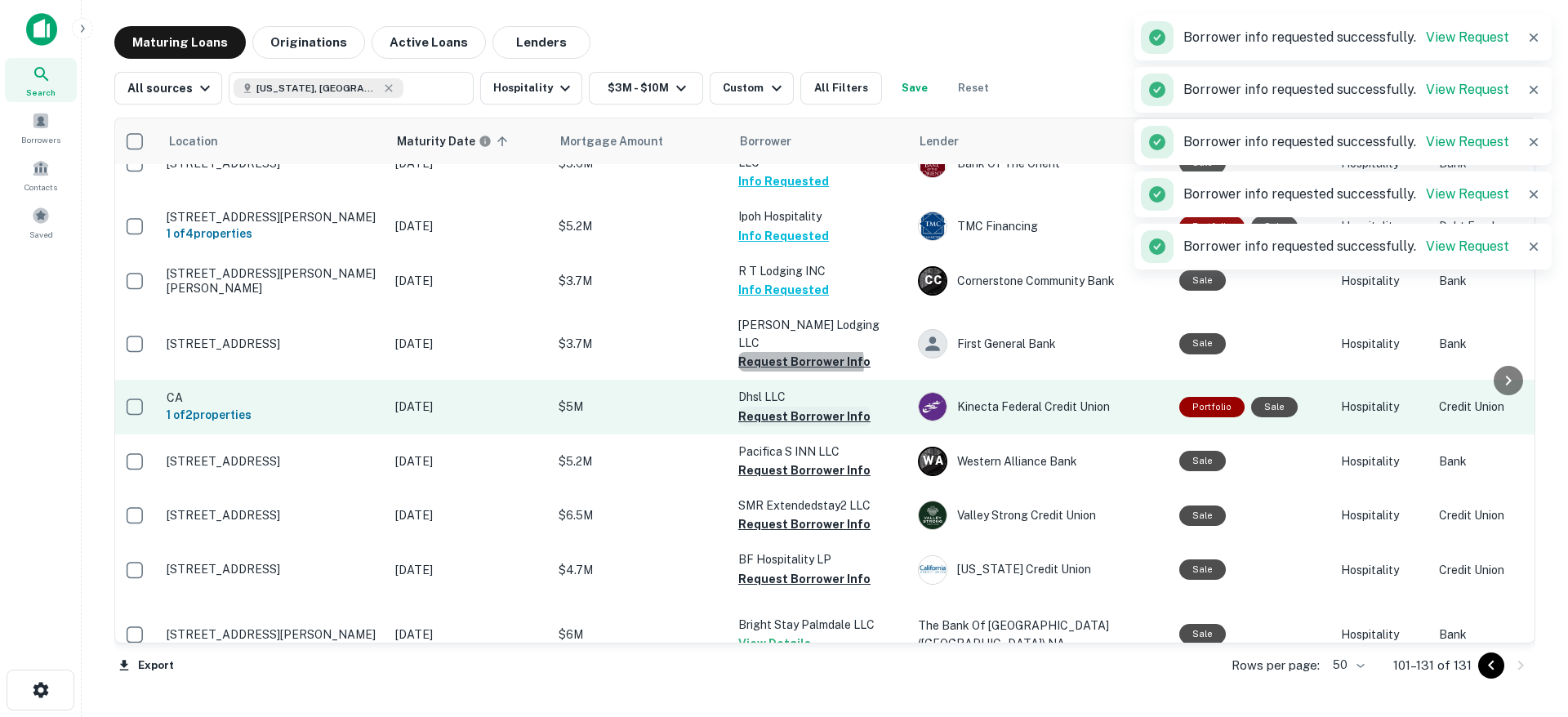
drag, startPoint x: 800, startPoint y: 337, endPoint x: 796, endPoint y: 381, distance: 44.2
click at [800, 352] on button "Request Borrower Info" at bounding box center [804, 361] width 132 height 20
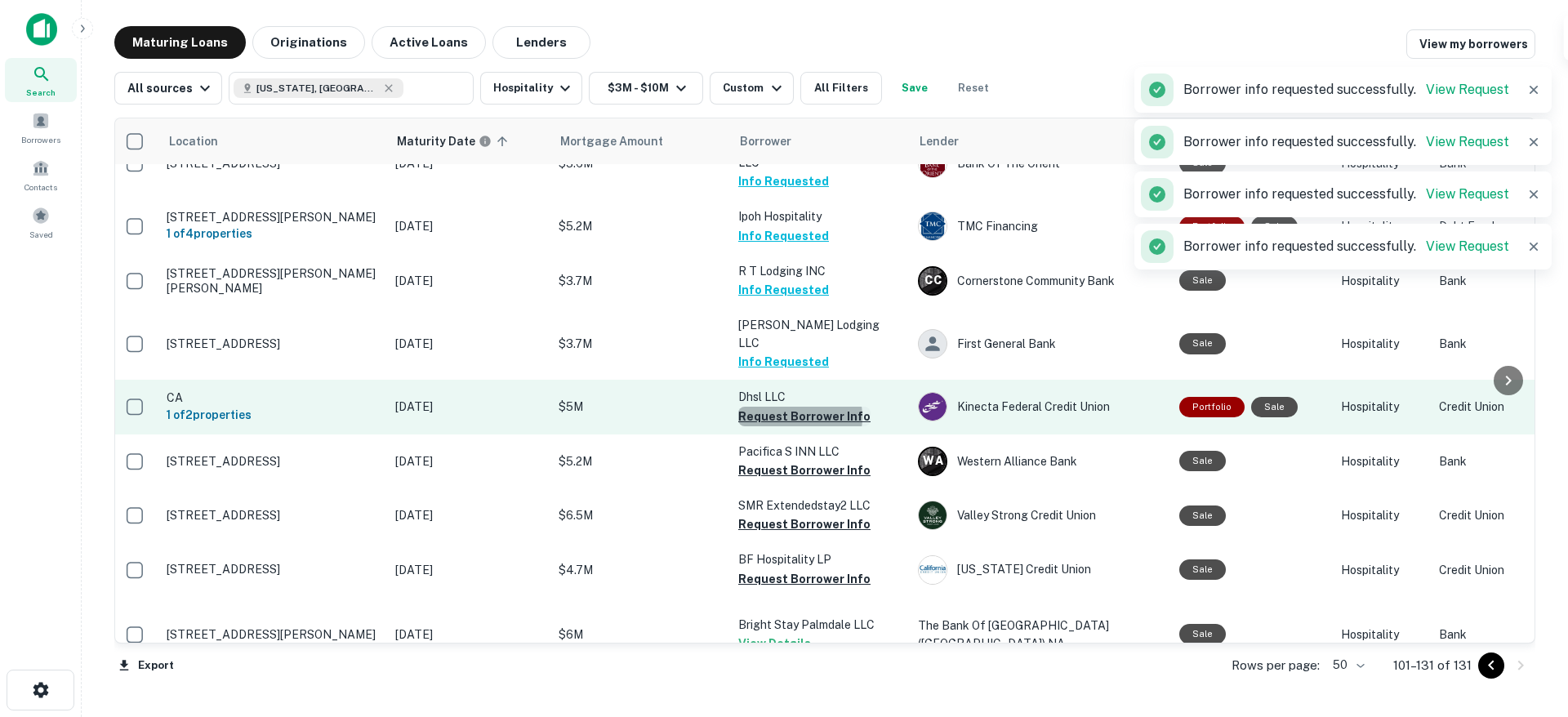
click at [793, 406] on button "Request Borrower Info" at bounding box center [804, 416] width 132 height 20
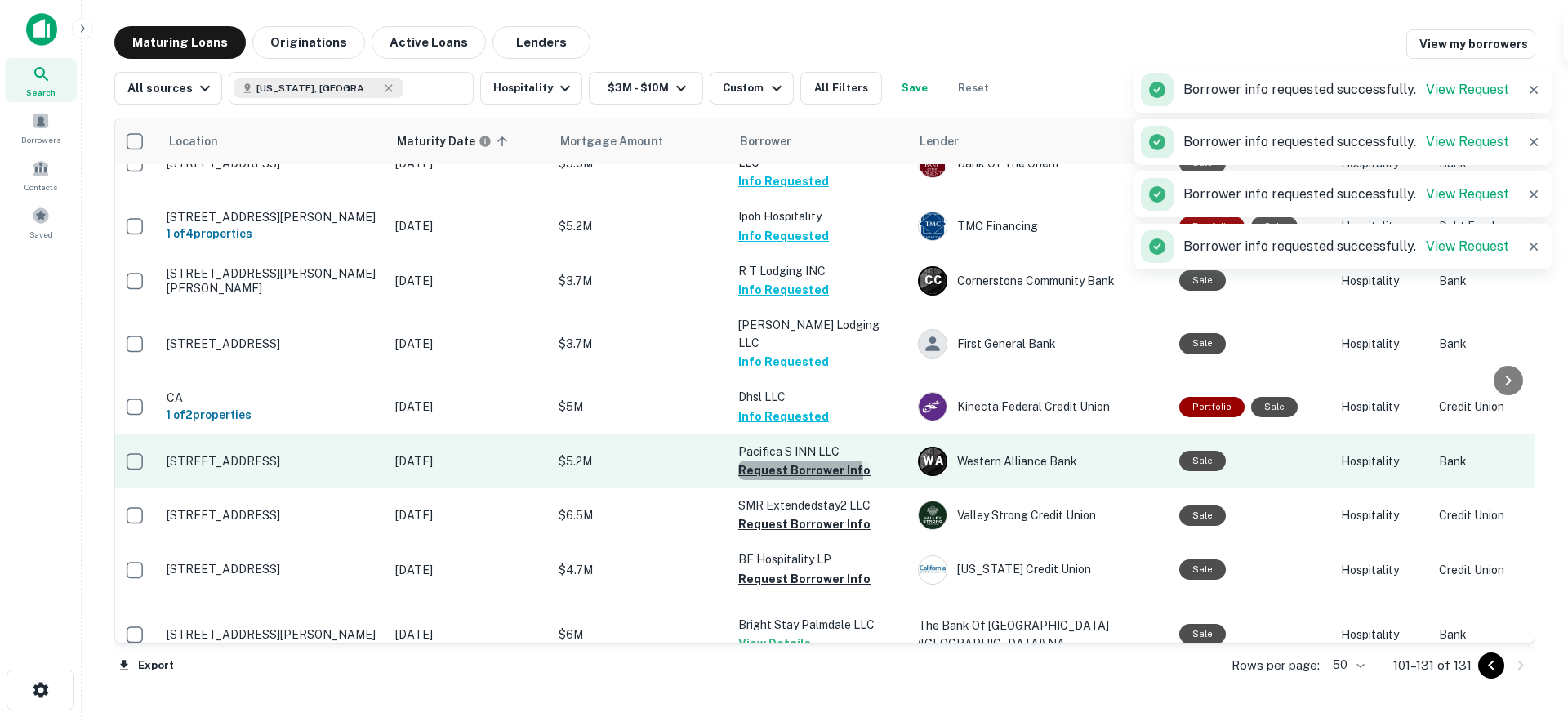
click at [791, 461] on button "Request Borrower Info" at bounding box center [804, 470] width 132 height 20
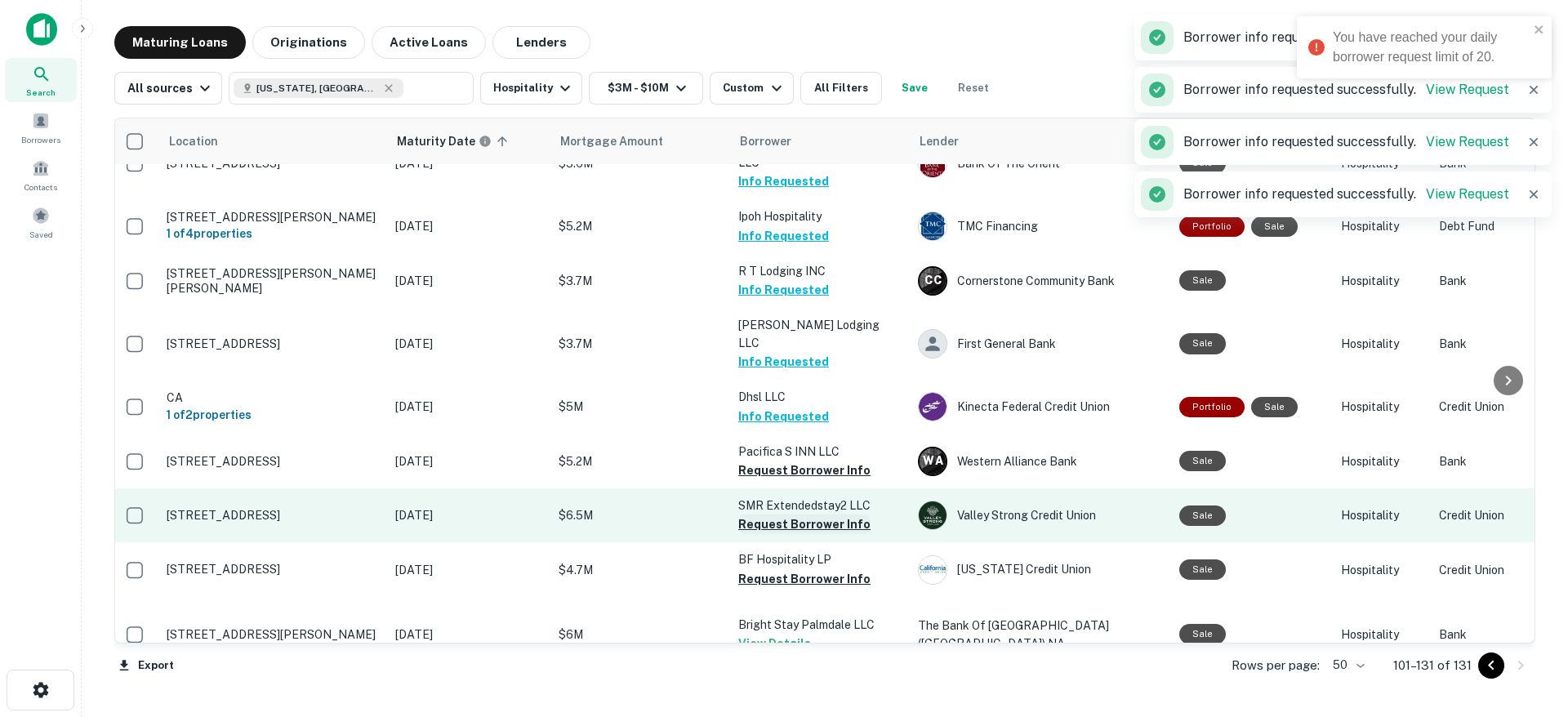
click at [792, 514] on button "Request Borrower Info" at bounding box center [804, 524] width 132 height 20
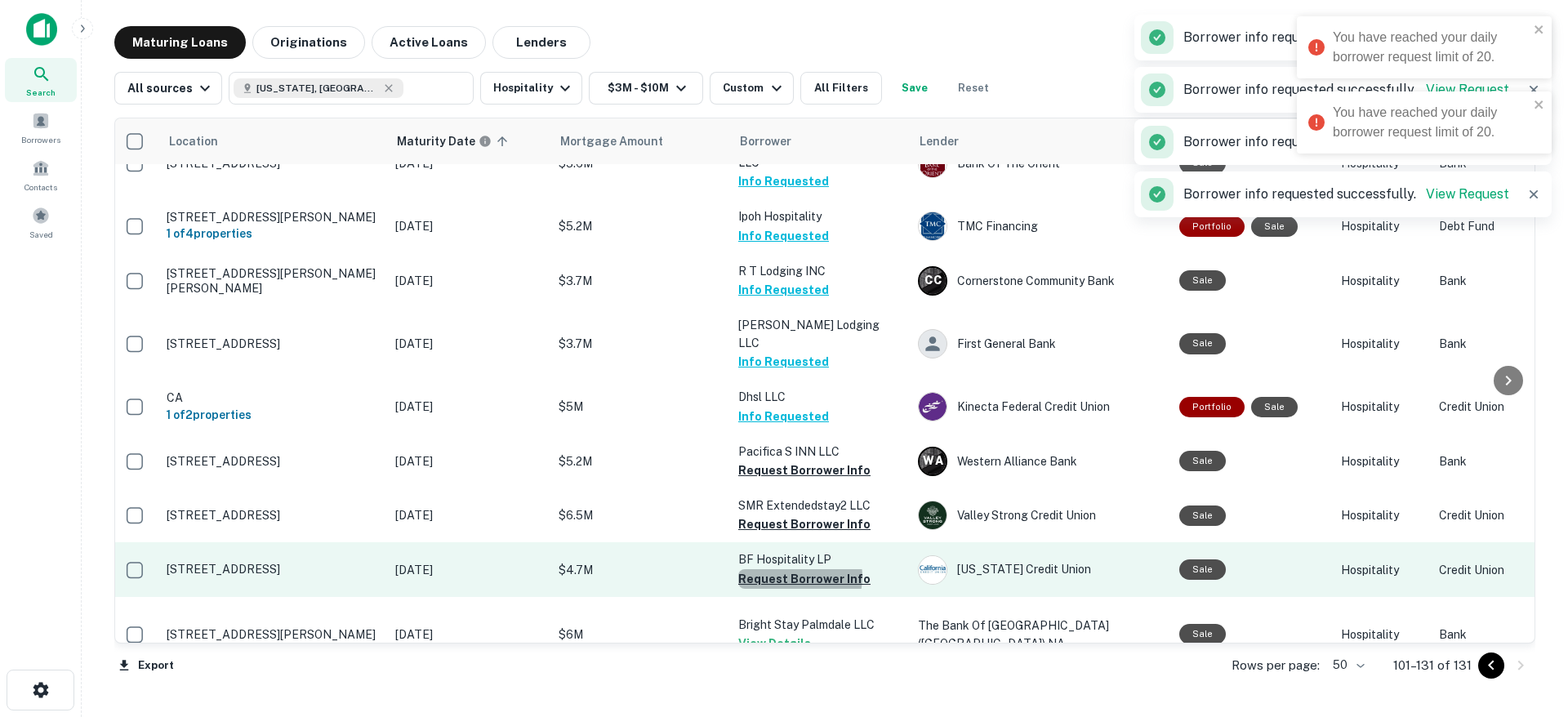
drag, startPoint x: 797, startPoint y: 552, endPoint x: 798, endPoint y: 538, distance: 14.0
click at [798, 569] on button "Request Borrower Info" at bounding box center [804, 579] width 132 height 20
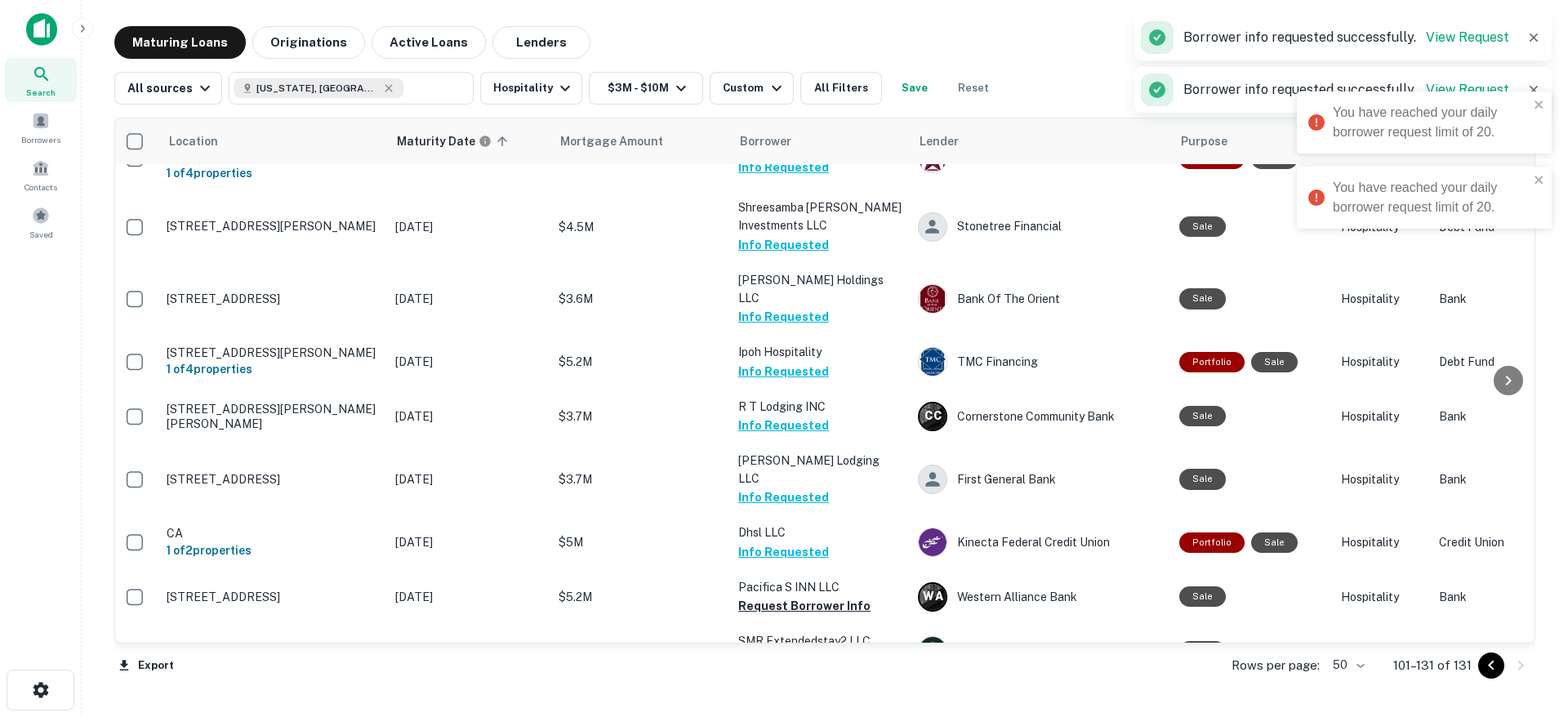
scroll to position [0, 4]
